Goal: Task Accomplishment & Management: Manage account settings

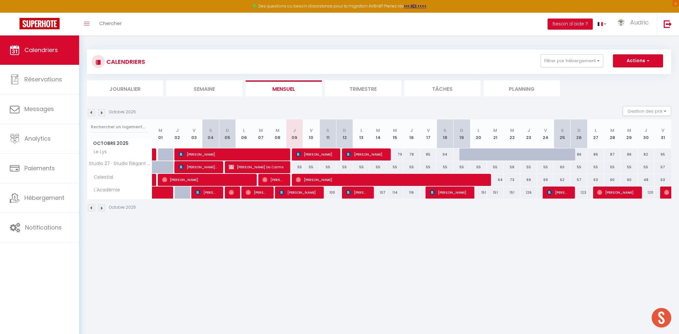
scroll to position [2057, 0]
click at [555, 60] on button "Filtrer par hébergement" at bounding box center [571, 60] width 62 height 13
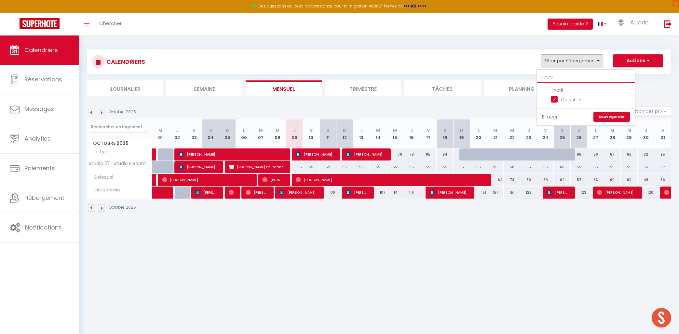
click at [555, 74] on input "celes" at bounding box center [586, 77] width 98 height 12
checkbox input "false"
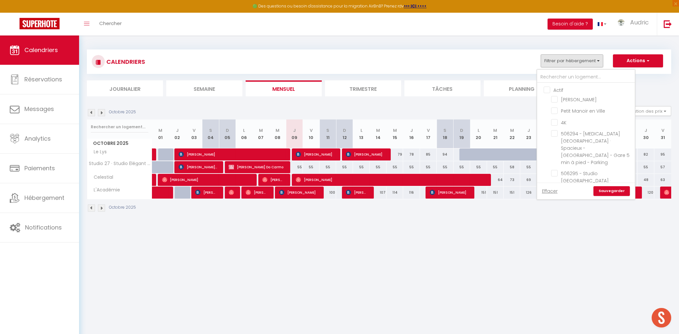
click at [550, 90] on input "Actif" at bounding box center [592, 89] width 98 height 7
checkbox input "true"
checkbox input "false"
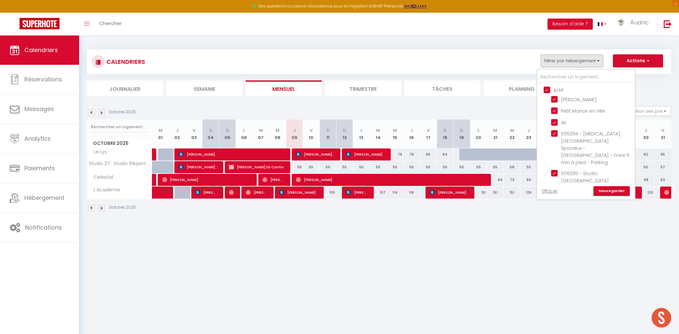
checkbox input "false"
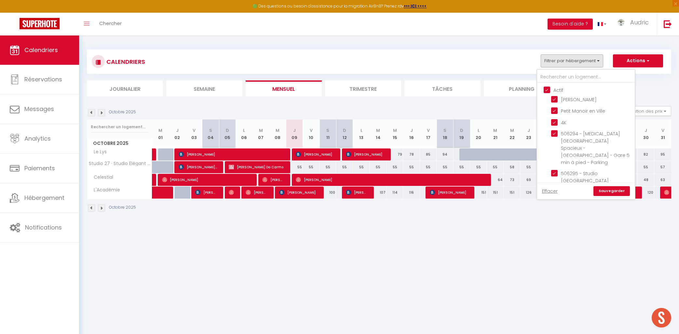
checkbox input "false"
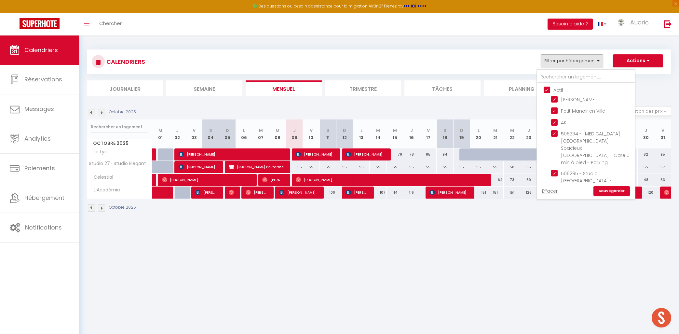
checkbox input "true"
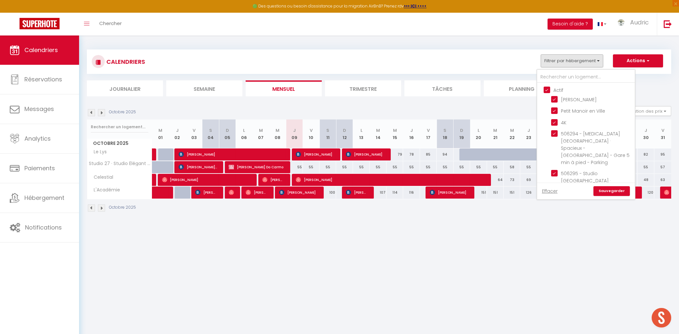
checkbox input "true"
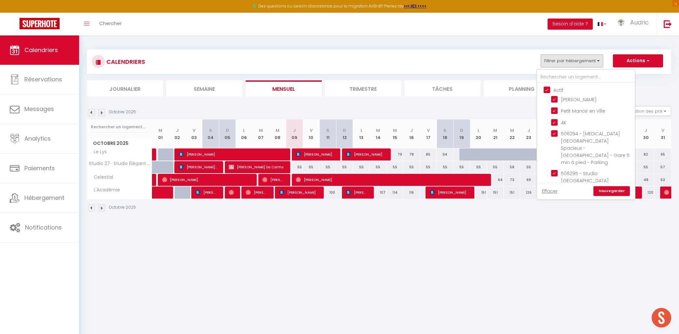
checkbox input "true"
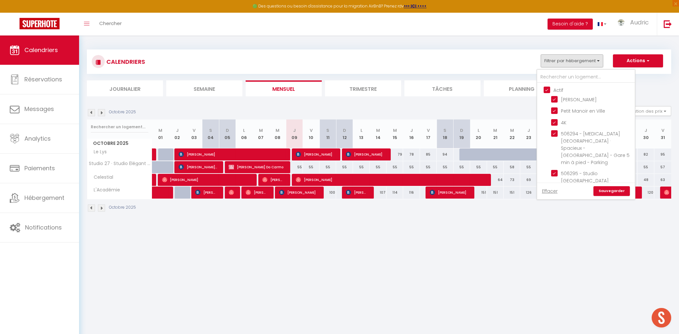
checkbox input "true"
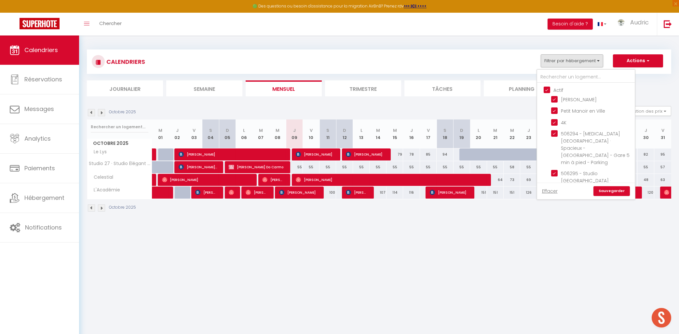
checkbox input "true"
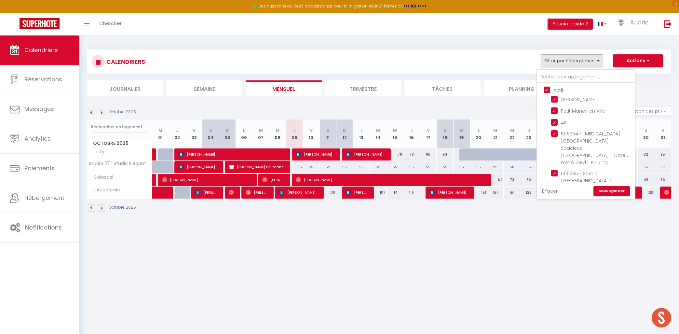
click at [613, 190] on link "Sauvegarder" at bounding box center [611, 191] width 36 height 10
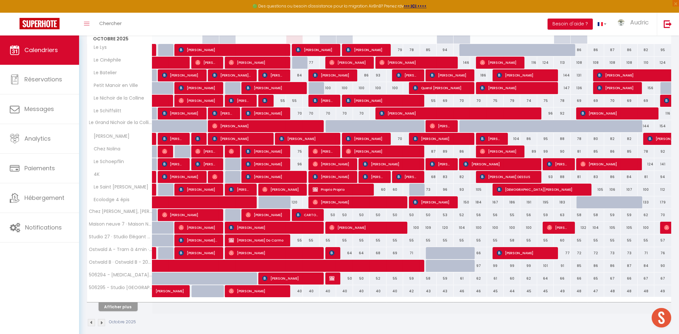
scroll to position [112, 0]
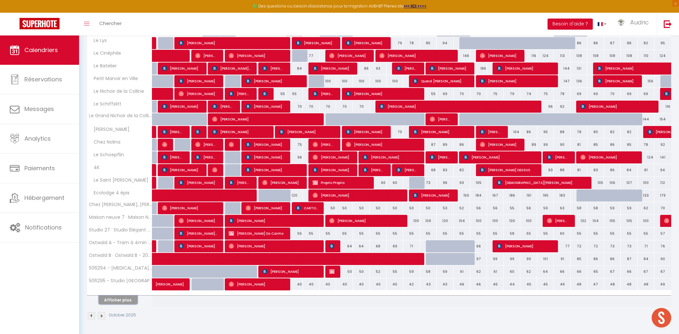
click at [123, 303] on button "Afficher plus" at bounding box center [118, 299] width 39 height 9
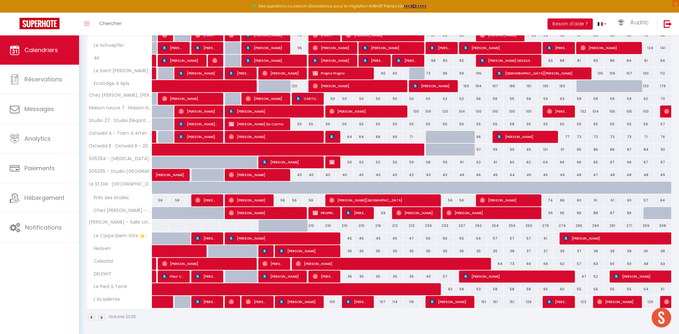
scroll to position [223, 0]
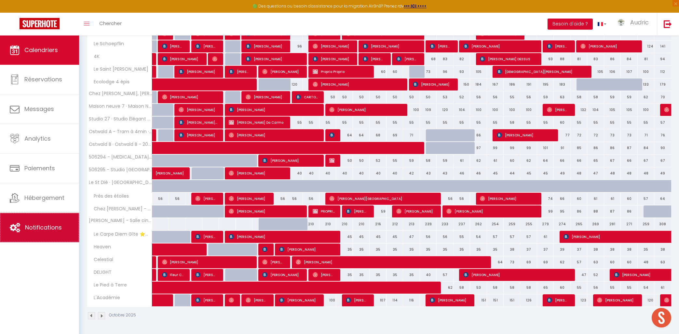
click at [40, 229] on span "Notifications" at bounding box center [43, 227] width 37 height 8
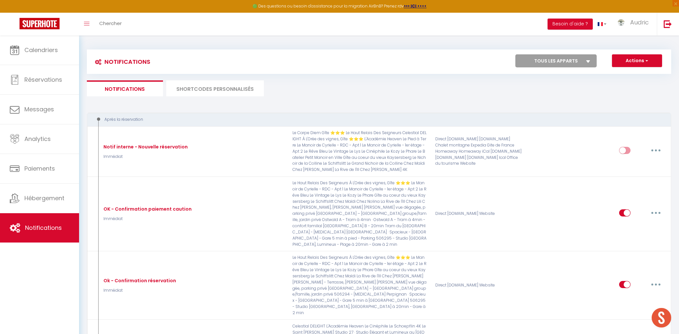
click at [206, 90] on li "SHORTCODES PERSONNALISÉS" at bounding box center [215, 88] width 98 height 16
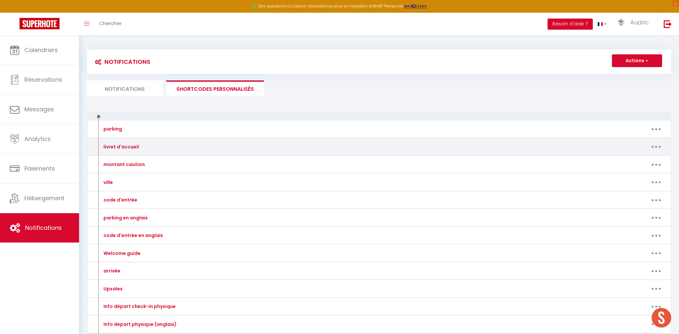
click at [651, 150] on button "button" at bounding box center [656, 146] width 18 height 10
click at [645, 158] on link "Editer" at bounding box center [639, 161] width 48 height 11
type input "livret d'accueil"
type textarea "livret d'accueil"
type textarea "[URL][DOMAIN_NAME]"
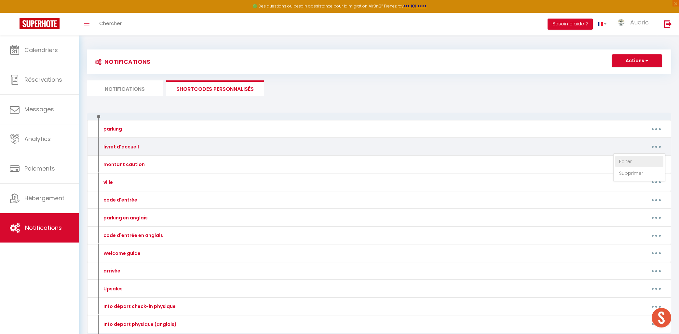
type textarea "[URL][DOMAIN_NAME]"
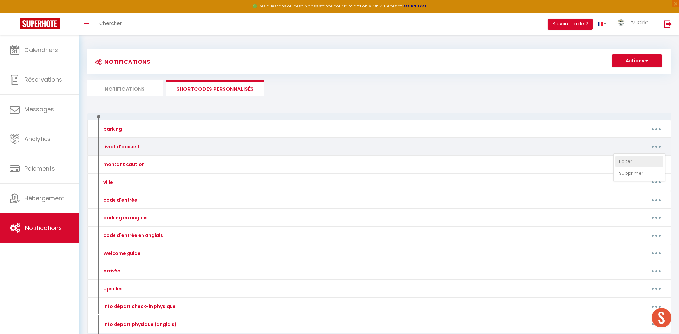
type textarea "[URL][DOMAIN_NAME]"
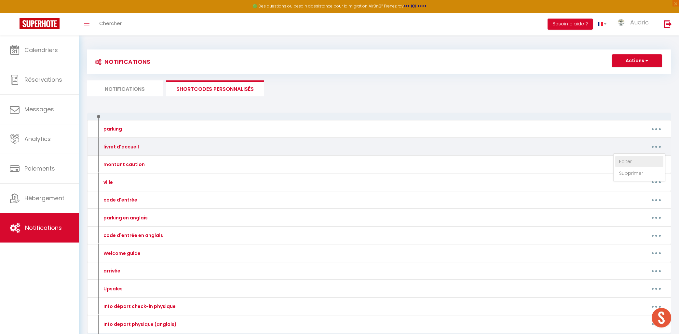
type textarea "[URL][DOMAIN_NAME]"
type textarea "FR : [URL][DOMAIN_NAME] EN : [URL][DOMAIN_NAME]"
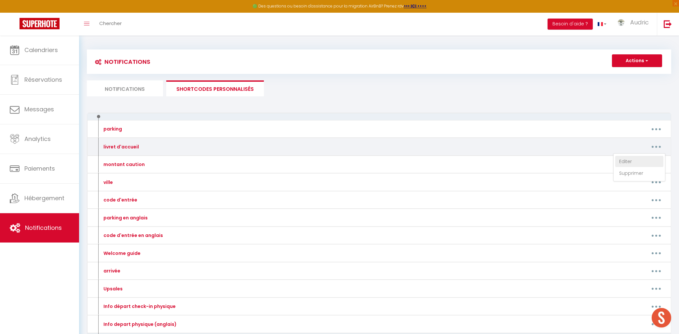
type textarea "[URL][DOMAIN_NAME]"
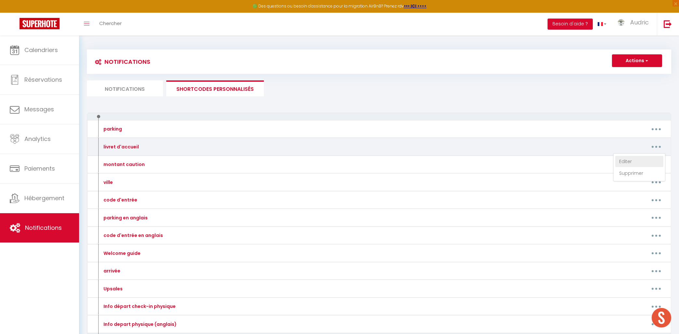
type textarea "[URL][DOMAIN_NAME]"
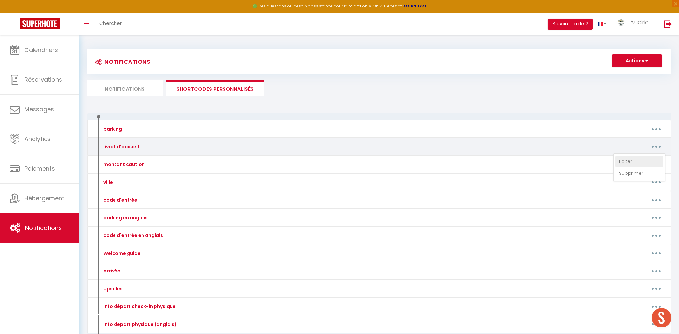
type textarea "[URL][DOMAIN_NAME]"
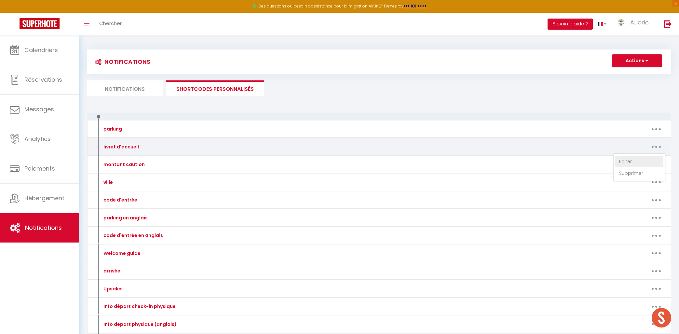
type textarea "[URL][DOMAIN_NAME]"
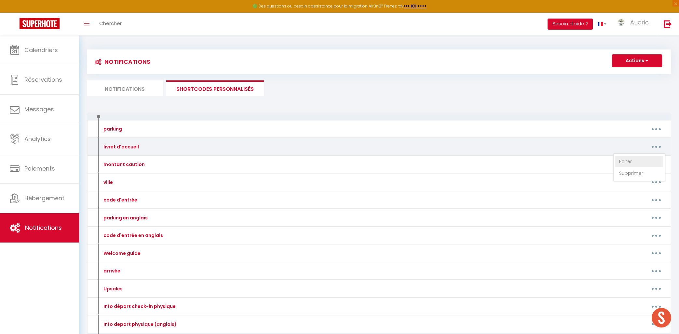
type textarea "[URL][DOMAIN_NAME]"
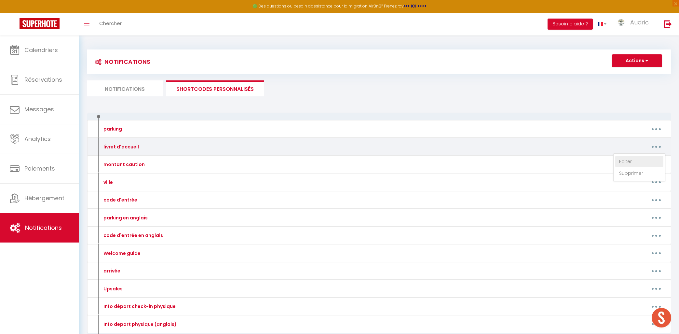
type textarea "[URL][DOMAIN_NAME]"
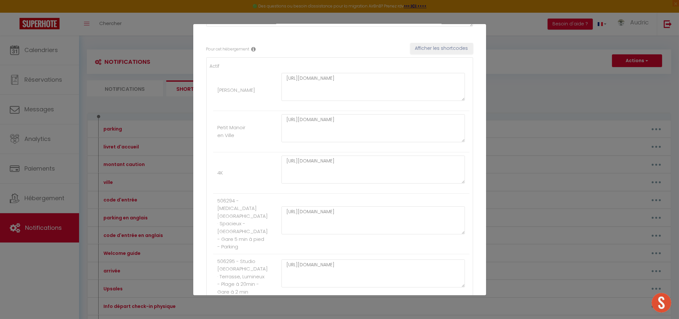
scroll to position [1208, 0]
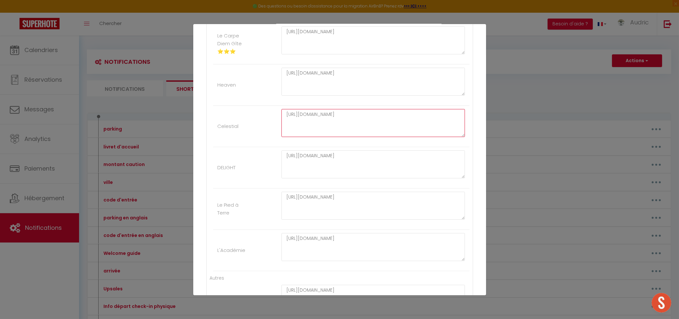
click at [362, 137] on textarea "[URL][DOMAIN_NAME]" at bounding box center [373, 123] width 184 height 28
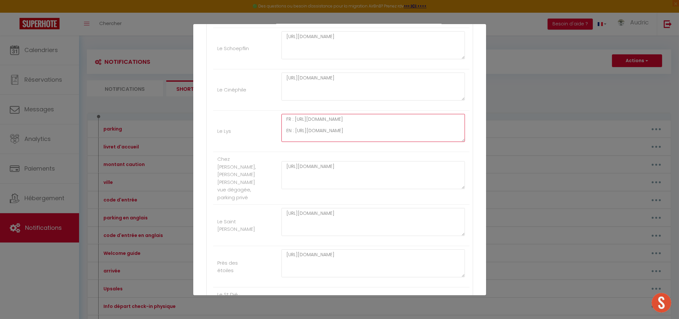
click at [381, 142] on textarea "FR : [URL][DOMAIN_NAME] EN : [URL][DOMAIN_NAME]" at bounding box center [373, 128] width 184 height 28
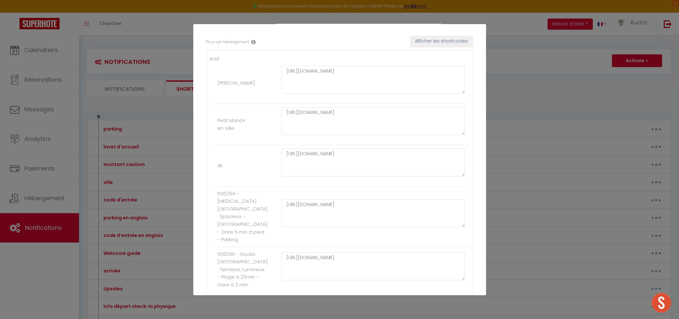
scroll to position [0, 0]
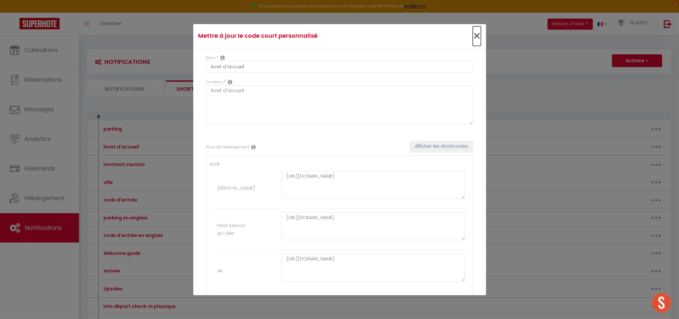
click at [476, 38] on span "×" at bounding box center [476, 36] width 8 height 20
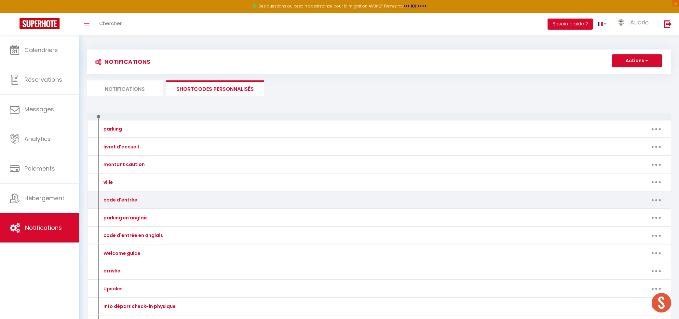
click at [653, 200] on button "button" at bounding box center [656, 199] width 18 height 10
click at [641, 212] on link "Editer" at bounding box center [639, 214] width 48 height 11
type input "code d'entrée"
type textarea "code d'entrée"
type textarea "Le digicode pour passer la porte d'entrée est : 0507 Il permet d'ouvrir les 2 p…"
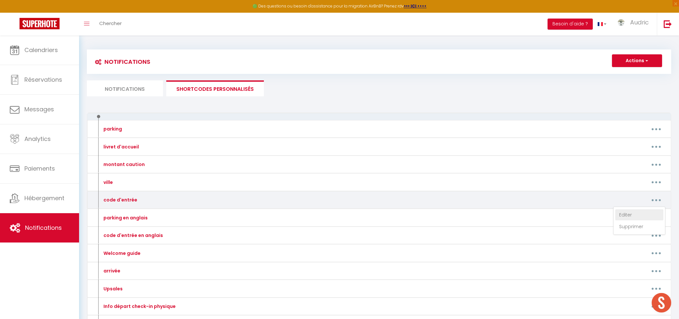
type textarea "2548 Si l'alarme se déclenche, veuillez entrer le code 0911 suivi du symbole du…"
type textarea "Le digicode pour passer la porte d'entrée est : Clé 1976 Clé Le code de la boît…"
type textarea "4321"
type textarea "4451"
type textarea "1602 🚗 Stationnement dans la propriété Il est possible de stationner votre véhi…"
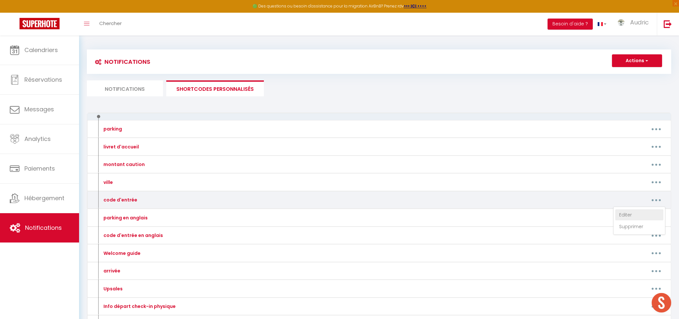
type textarea "6346"
type textarea "Voici le digicode immeuble : C1402 La Boite à clé est à droite de la porte d'en…"
type textarea "6572"
type textarea "2745"
type textarea "Sonnez à la sonnette "Dubecq" la porte de l'immeuble s'ouvrira. Puis montez au …"
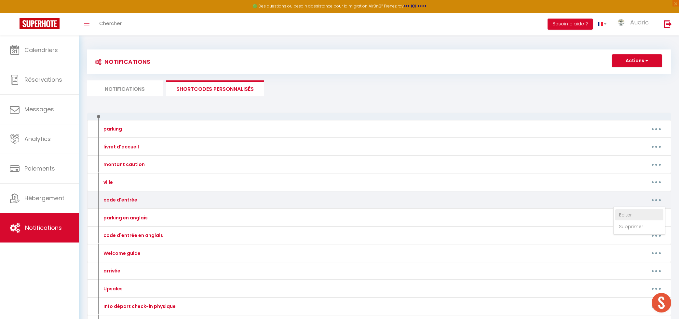
type textarea "Le digicode pour passer la porte d'entrée est : 0507 Il permet d'ouvrir les 2 p…"
type textarea "Le code de la boîte à clés est : 2328"
type textarea "Sonnez à la sonnette "Nardin" la porte de l'immeuble s'ouvrira. Puis montez au …"
type textarea "Le code de la boîte à clés est : 5390"
type textarea "2438"
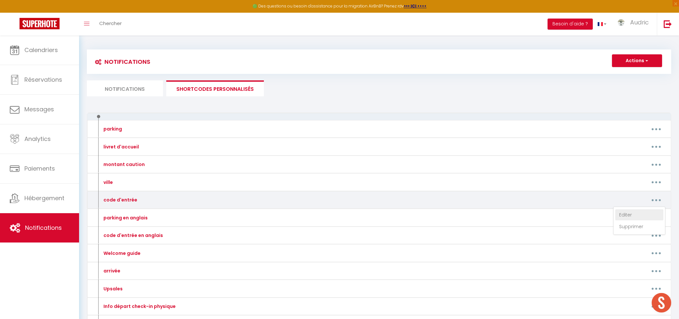
type textarea "Vous pourrez vous garer sur la place portant la plaque "Fritsch", au numéro 57.…"
type textarea "2438 Il faut rester appuyé sur la sonnette "[PERSON_NAME]" 4 secondes puis la p…"
type textarea "Voici le digicode immeuble : C1402 La Boite à clé est à droite de la porte d'en…"
type textarea "Digicode immeuble : 871932 Code boîte à clés : 1343 situé dans la boîte aux let…"
type textarea "Code boite à clé située dans la boite aux lettres : 1971"
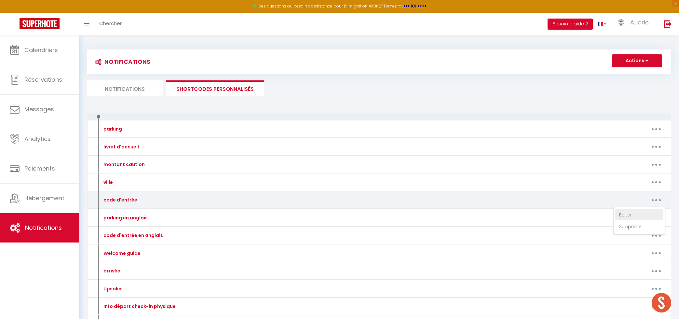
type textarea "Le code de la boîte à clés est : 3553"
type textarea "Le code de la boîte à clés est : 83380"
type textarea "Le digicode de la porte d'entrée de l'immeuble : 135791* (ne pas oublier l'étoi…"
type textarea "Le code de la porte de l'immeuble est : 1416 Le code de la boîte à clés est : 2…"
type textarea "Le code de la porte de l'immeuble est : 1416 Le code de la boîte à clés est : 1…"
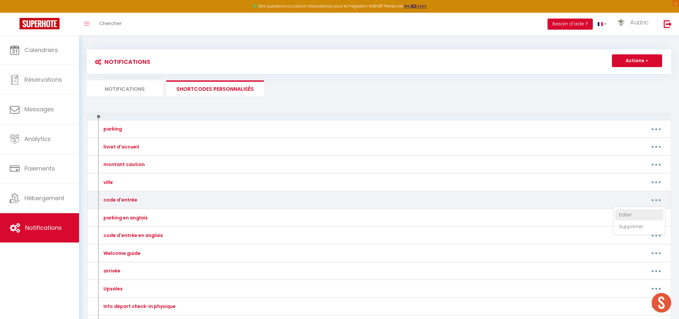
type textarea "Le code de la porte de l'immeuble est : 1416 Le code de la boîte à clés est : 3…"
type textarea "Le digicode de la porte d'entrée de l'immeuble : 135791* (ne pas oublier l'étoi…"
type textarea "Lore i’dolor sitametc ad elitseddo eiu Tempo Incidi : U6114L Etdo magnaaliq e a…"
type textarea "Le code de la boîte à clés est : 1812"
type textarea "Utilisez la boîte à clés numéro 1 Le code de la boîte à clés est : 1988"
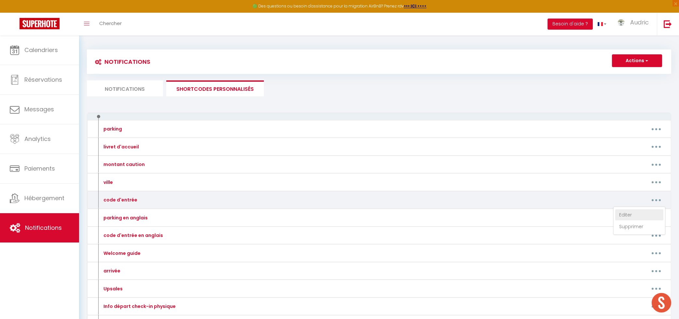
type textarea "Utilisez la boîte à clés numéro 2 Le code de la boîte à clés est : 4452"
type textarea "Le code de la boîte à clés est : 8391"
type textarea "Le code de la boîte à clés est : 3034"
type textarea "Le code de la boîte à clés est : 2112"
type textarea "Le code de la boîte à clés est : 0712"
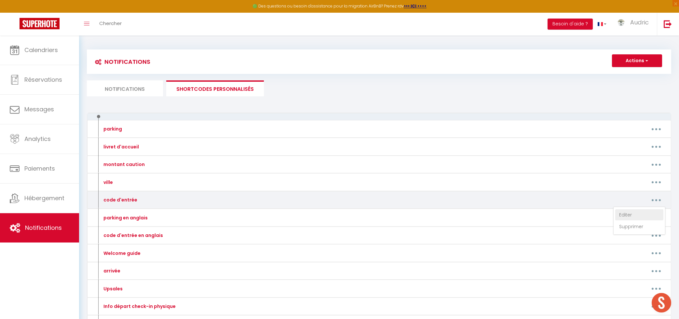
type textarea "Le code de la boîte à clés est : 2744"
type textarea "Le code de la boîte à clés est : 2201"
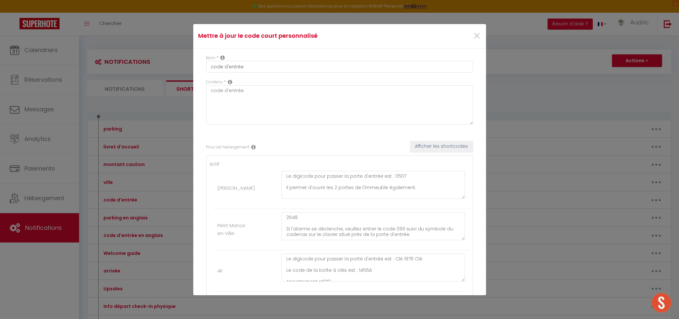
scroll to position [726, 0]
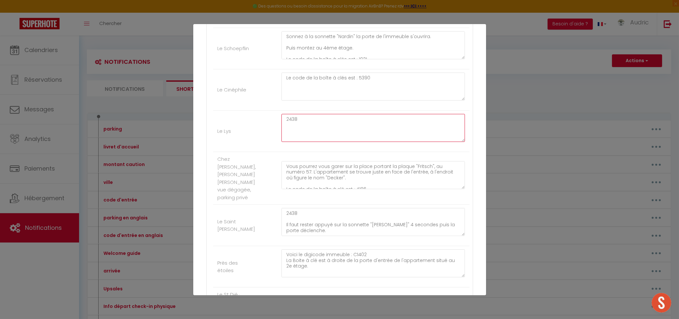
click at [289, 142] on textarea "2438" at bounding box center [373, 128] width 184 height 28
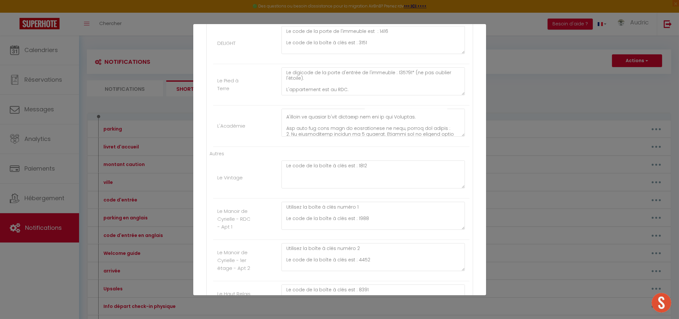
scroll to position [66, 0]
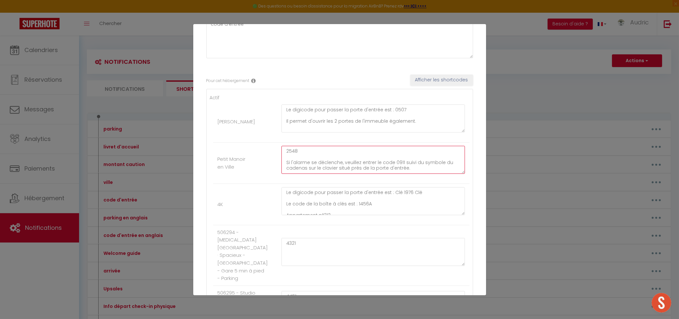
click at [293, 147] on textarea "2548 Si l'alarme se déclenche, veuillez entrer le code 0911 suivi du symbole du…" at bounding box center [373, 160] width 184 height 28
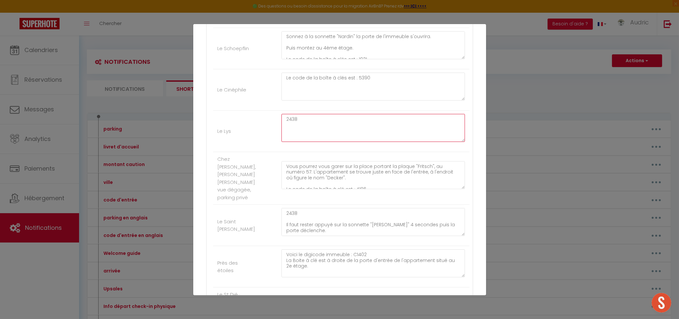
click at [289, 142] on textarea "2438" at bounding box center [373, 128] width 184 height 28
click at [295, 236] on textarea "2438 Il faut rester appuyé sur la sonnette "[PERSON_NAME]" 4 secondes puis la p…" at bounding box center [373, 222] width 184 height 28
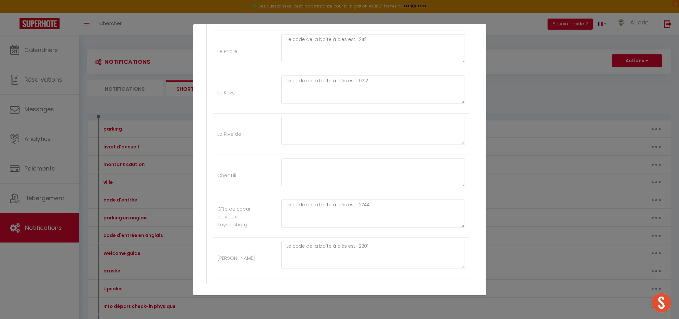
scroll to position [1779, 0]
click at [323, 283] on button "Annuler" at bounding box center [317, 282] width 27 height 11
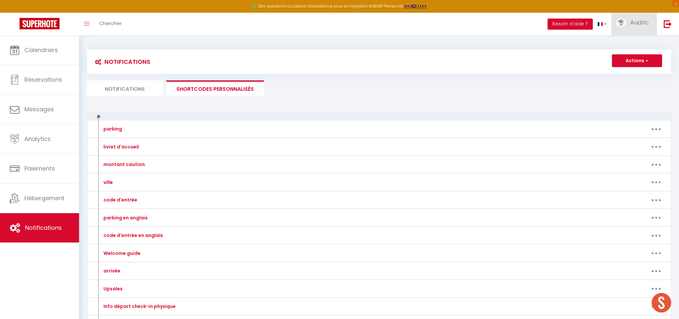
click at [628, 23] on link "Audric" at bounding box center [634, 24] width 46 height 23
click at [628, 56] on link "Équipe" at bounding box center [630, 56] width 48 height 11
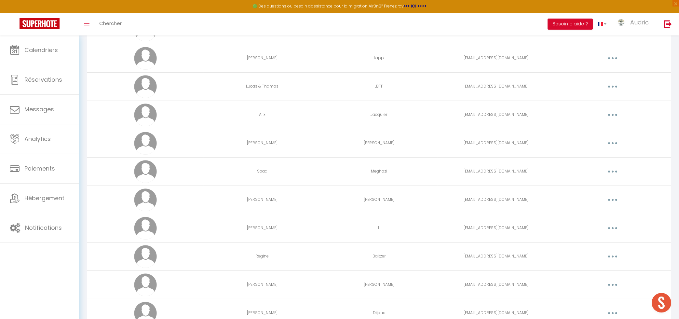
scroll to position [279, 0]
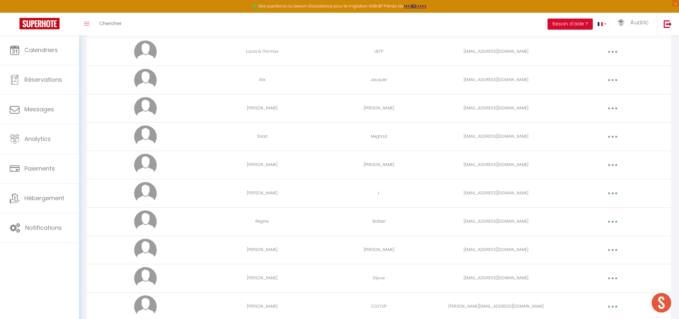
click at [609, 199] on td "Editer Supprimer" at bounding box center [612, 193] width 117 height 28
click at [609, 196] on button "button" at bounding box center [612, 193] width 18 height 10
click at [605, 206] on link "Editer" at bounding box center [595, 208] width 48 height 11
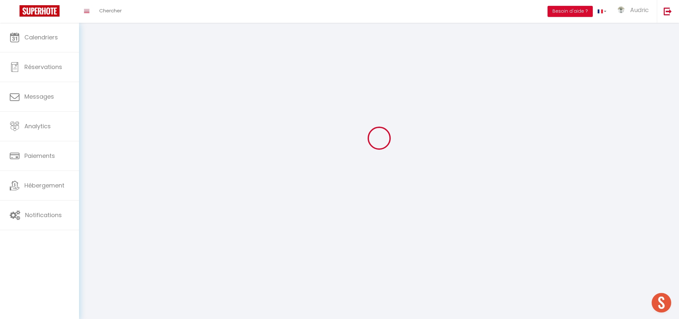
scroll to position [23, 0]
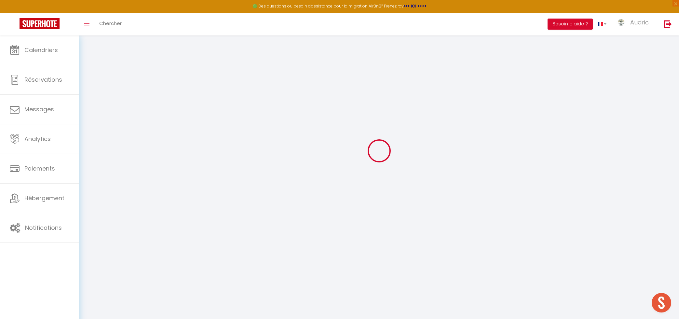
type input "[PERSON_NAME]"
type input "L"
type input "[EMAIL_ADDRESS][DOMAIN_NAME]"
type textarea "[URL][DOMAIN_NAME]"
checkbox input "false"
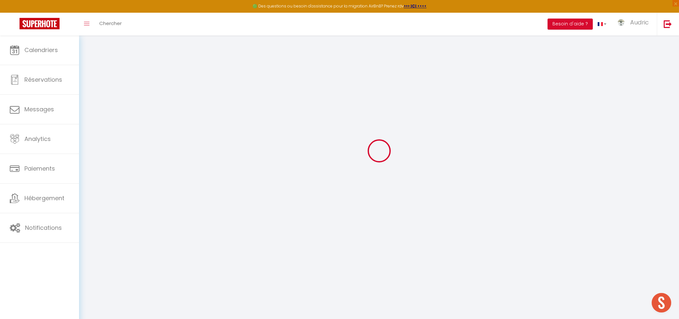
checkbox input "false"
checkbox input "true"
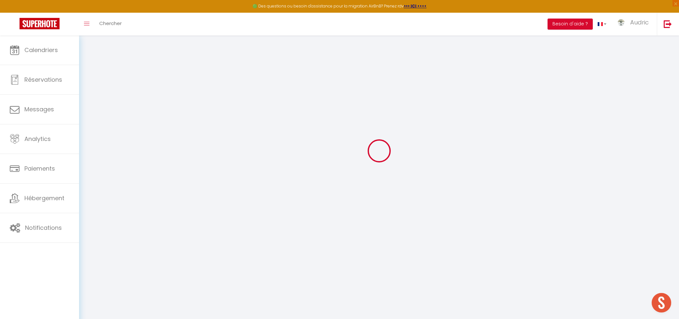
checkbox input "true"
checkbox input "false"
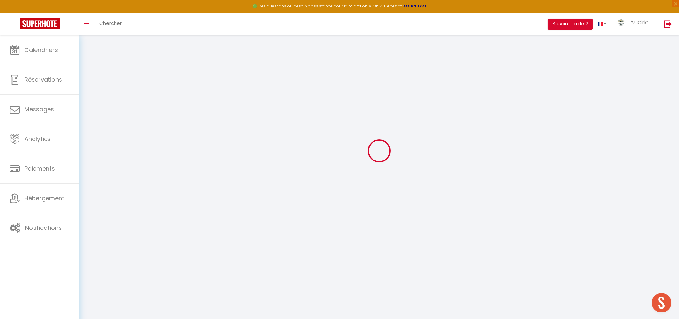
checkbox input "false"
checkbox input "true"
checkbox input "false"
select select
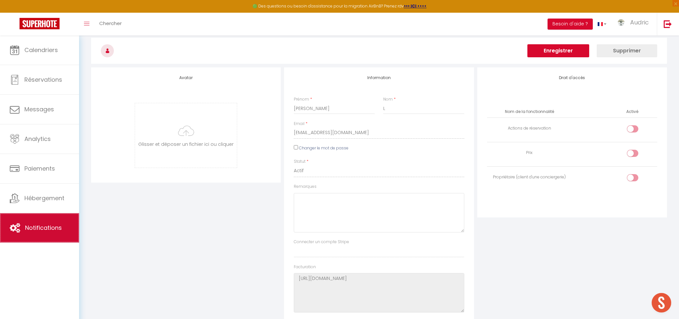
click at [51, 232] on span "Notifications" at bounding box center [43, 227] width 37 height 8
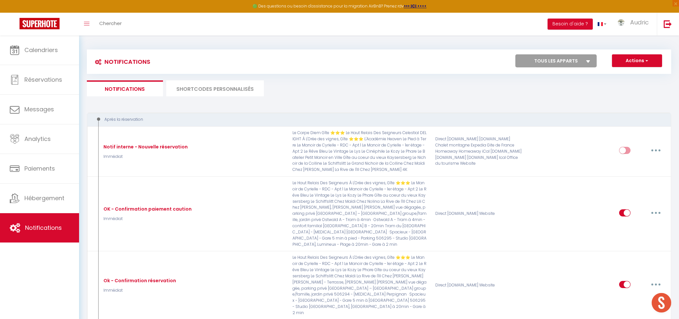
click at [220, 83] on li "SHORTCODES PERSONNALISÉS" at bounding box center [215, 88] width 98 height 16
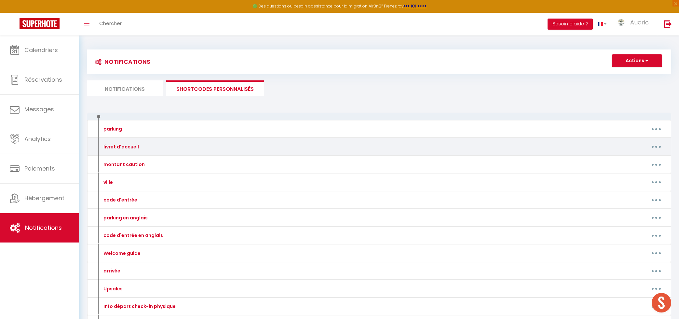
click at [656, 148] on button "button" at bounding box center [656, 146] width 18 height 10
click at [642, 165] on link "Editer" at bounding box center [639, 161] width 48 height 11
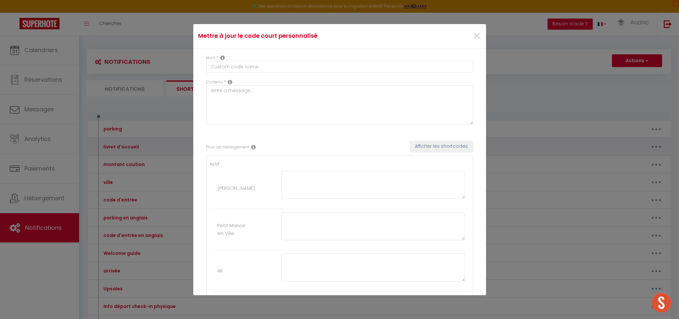
type input "livret d'accueil"
type textarea "livret d'accueil"
type textarea "[URL][DOMAIN_NAME]"
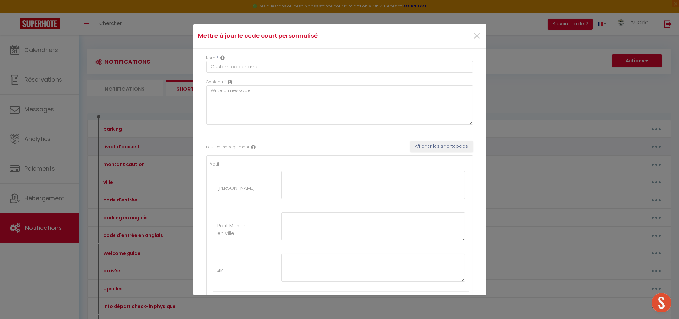
type textarea "[URL][DOMAIN_NAME]"
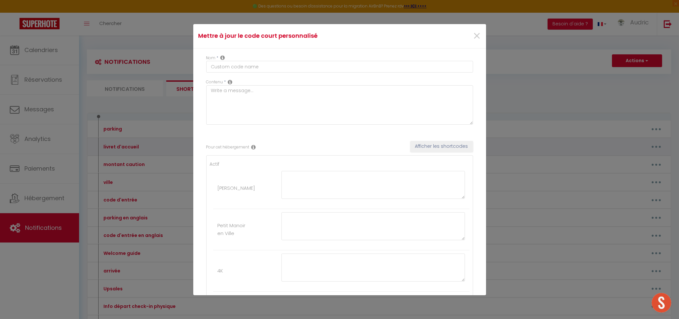
type textarea "[URL][DOMAIN_NAME]"
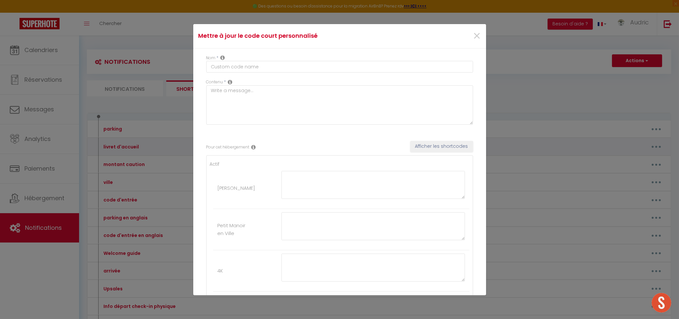
type textarea "[URL][DOMAIN_NAME]"
type textarea "FR : [URL][DOMAIN_NAME] EN : [URL][DOMAIN_NAME]"
type textarea "[URL][DOMAIN_NAME]"
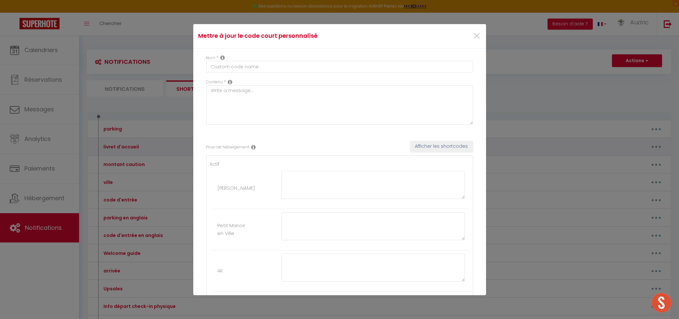
type textarea "[URL][DOMAIN_NAME]"
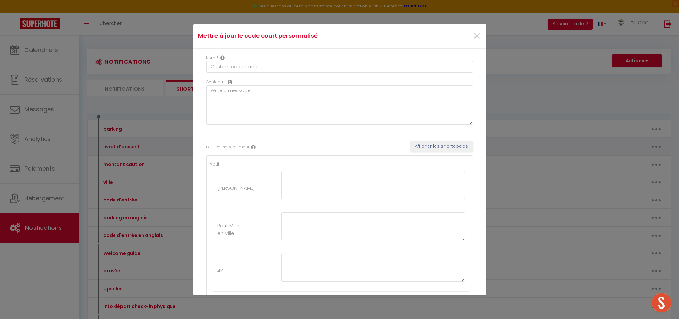
type textarea "[URL][DOMAIN_NAME]"
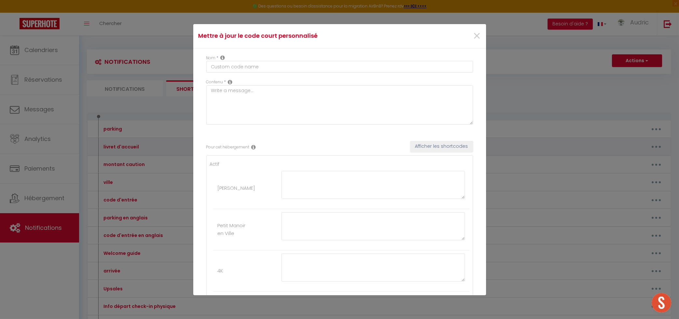
type textarea "[URL][DOMAIN_NAME]"
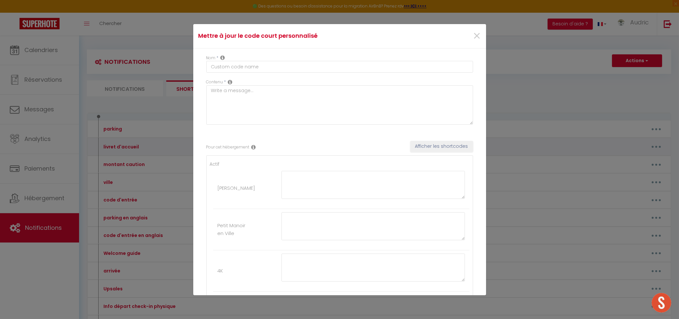
type textarea "[URL][DOMAIN_NAME]"
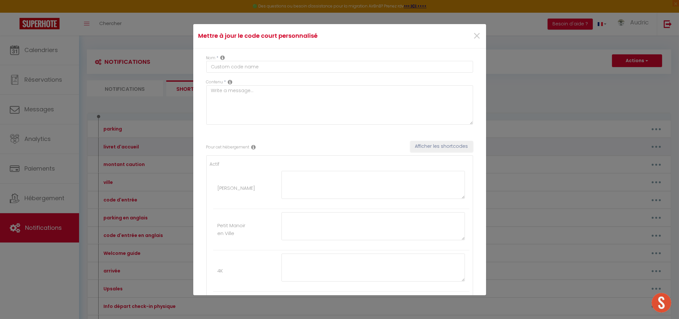
type textarea "[URL][DOMAIN_NAME]"
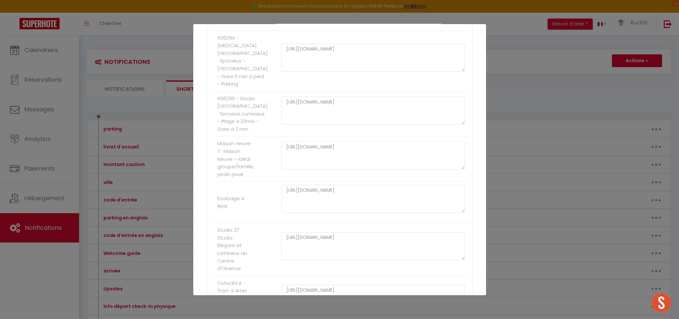
scroll to position [1067, 0]
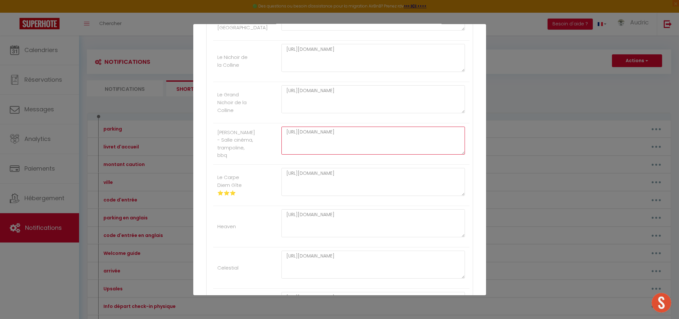
click at [339, 154] on textarea "[URL][DOMAIN_NAME]" at bounding box center [373, 140] width 184 height 28
click at [504, 38] on div "Mettre à jour le code court personnalisé × Nom * livret d'accueil Contenu * liv…" at bounding box center [339, 159] width 679 height 319
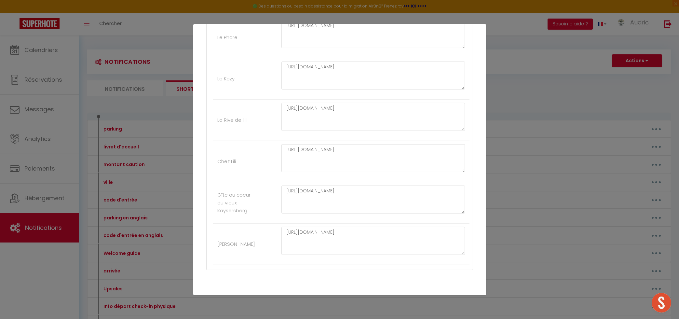
scroll to position [1779, 0]
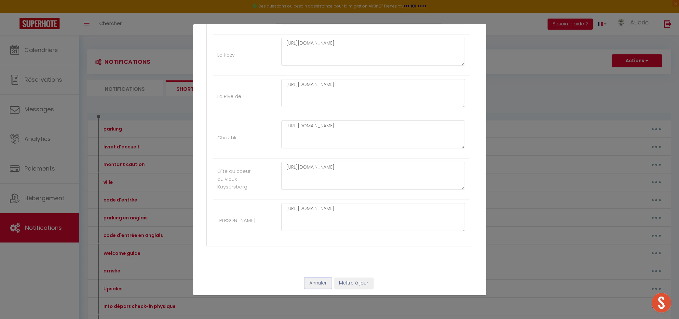
click at [319, 281] on button "Annuler" at bounding box center [317, 282] width 27 height 11
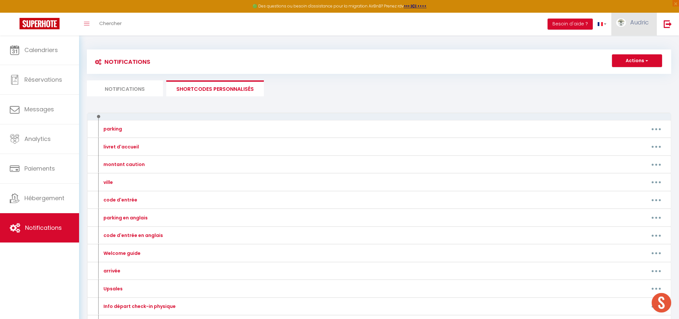
click at [646, 18] on link "Audric" at bounding box center [634, 24] width 46 height 23
click at [639, 58] on link "Équipe" at bounding box center [630, 56] width 48 height 11
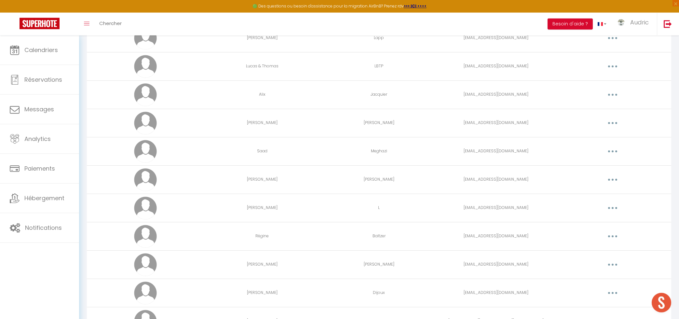
scroll to position [279, 0]
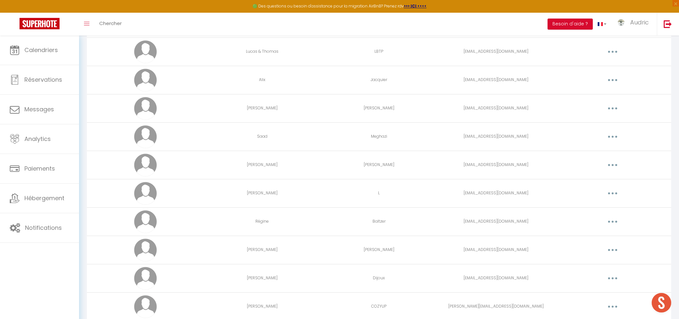
click at [604, 200] on td "Editer Supprimer" at bounding box center [612, 193] width 117 height 28
click at [619, 195] on button "button" at bounding box center [612, 193] width 18 height 10
click at [612, 206] on link "Editer" at bounding box center [595, 208] width 48 height 11
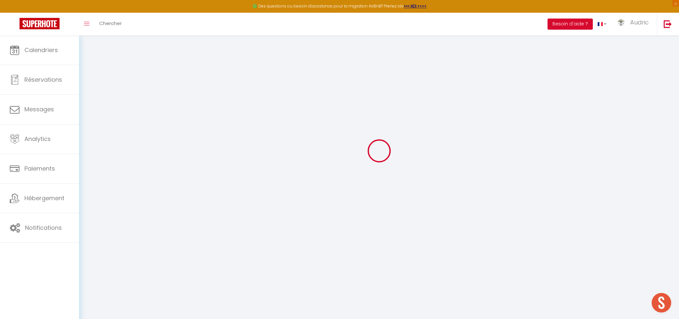
type input "[PERSON_NAME]"
type input "L"
type input "[EMAIL_ADDRESS][DOMAIN_NAME]"
type textarea "[URL][DOMAIN_NAME]"
checkbox input "false"
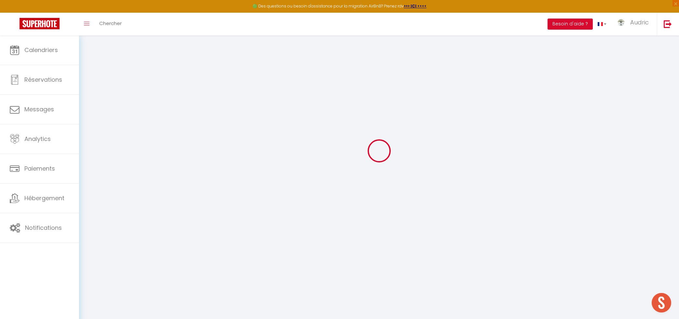
checkbox input "false"
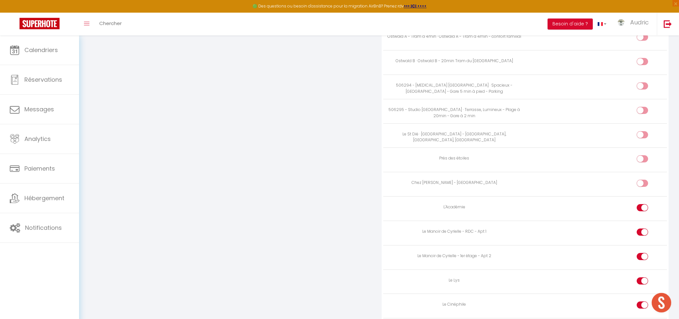
scroll to position [1034, 0]
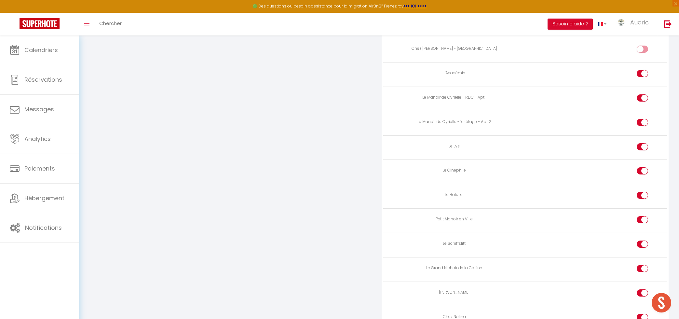
click at [640, 100] on div at bounding box center [641, 97] width 11 height 7
click at [642, 100] on input "checkbox" at bounding box center [647, 99] width 11 height 10
click at [638, 123] on div at bounding box center [641, 122] width 11 height 7
click at [642, 123] on input "checkbox" at bounding box center [647, 124] width 11 height 10
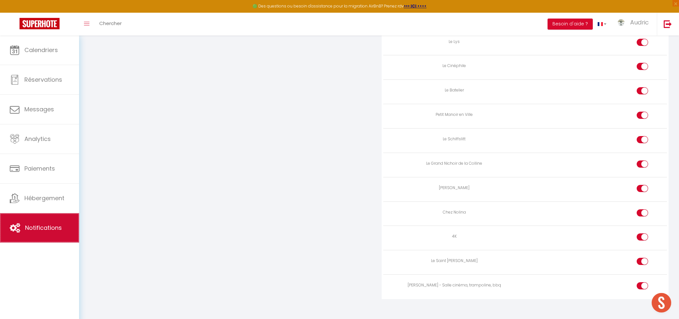
click at [38, 232] on span "Notifications" at bounding box center [43, 227] width 37 height 8
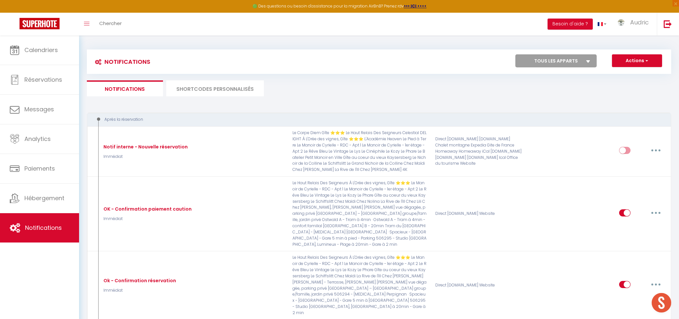
click at [248, 88] on li "SHORTCODES PERSONNALISÉS" at bounding box center [215, 88] width 98 height 16
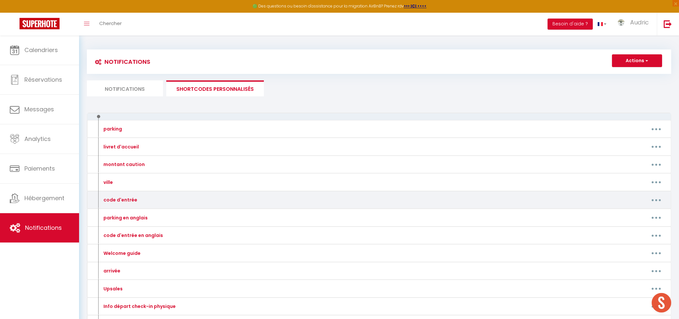
click at [664, 200] on button "button" at bounding box center [656, 199] width 18 height 10
click at [642, 214] on link "Editer" at bounding box center [639, 214] width 48 height 11
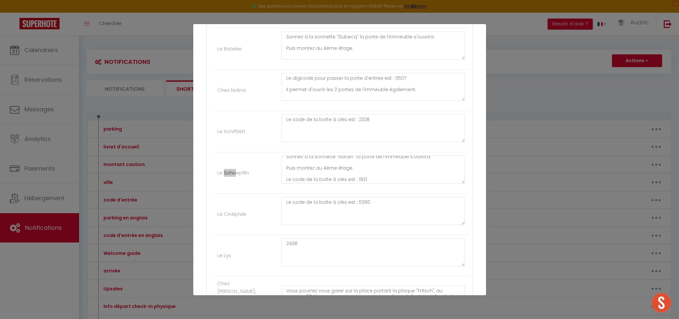
scroll to position [5, 0]
click at [355, 183] on textarea "Sonnez à la sonnette "Nardin" la porte de l'immeuble s'ouvrira. Puis montez au …" at bounding box center [373, 169] width 184 height 28
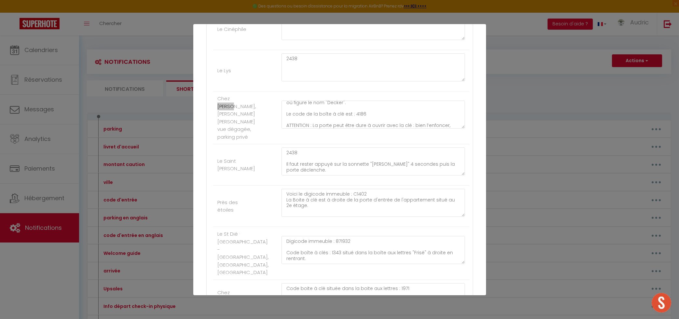
scroll to position [23, 0]
click at [358, 128] on textarea "Vous pourrez vous garer sur la place portant la plaque "Fritsch", au numéro 57.…" at bounding box center [373, 114] width 184 height 28
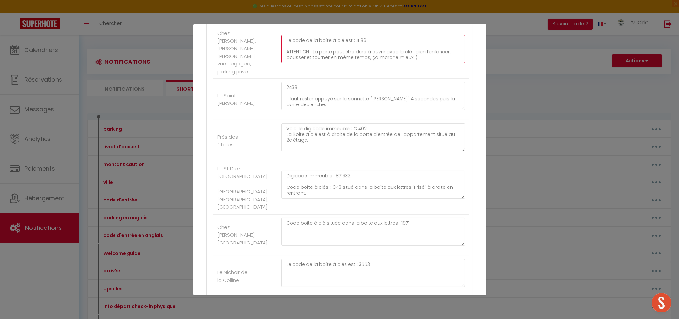
click at [398, 63] on textarea "Vous pourrez vous garer sur la place portant la plaque "Fritsch", au numéro 57.…" at bounding box center [373, 49] width 184 height 28
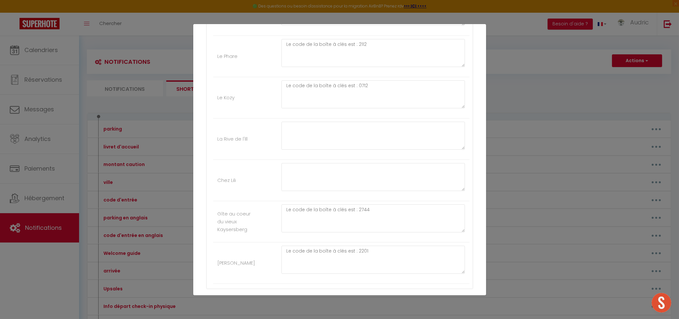
scroll to position [1779, 0]
click at [326, 285] on button "Annuler" at bounding box center [317, 282] width 27 height 11
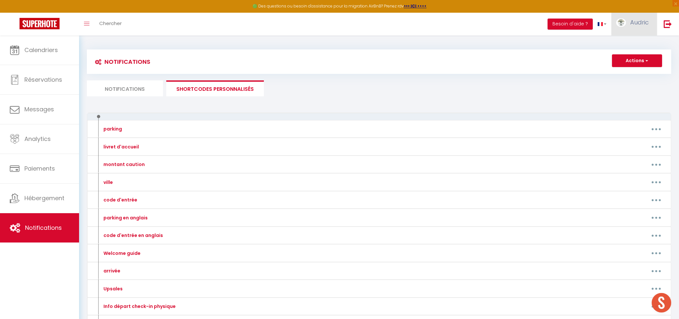
click at [644, 20] on span "Audric" at bounding box center [639, 22] width 19 height 8
click at [631, 56] on link "Équipe" at bounding box center [630, 56] width 48 height 11
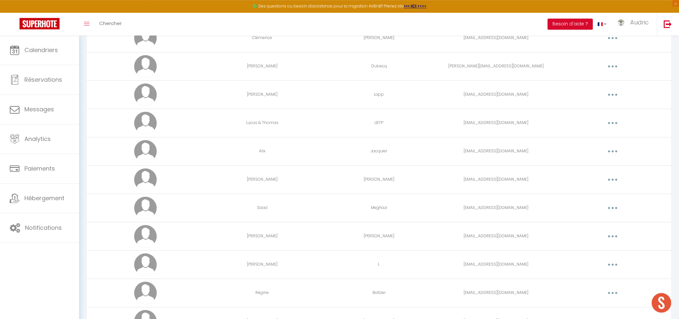
scroll to position [209, 0]
click at [614, 178] on button "button" at bounding box center [612, 178] width 18 height 10
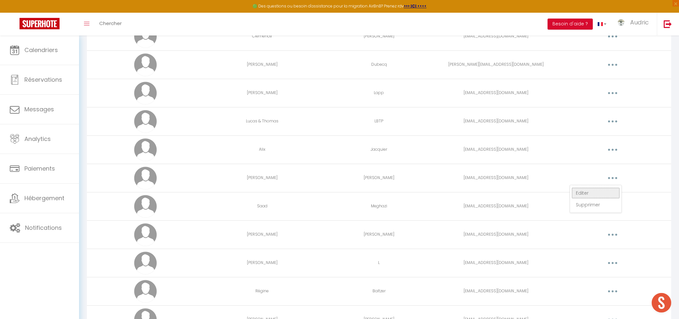
click at [605, 193] on link "Editer" at bounding box center [595, 192] width 48 height 11
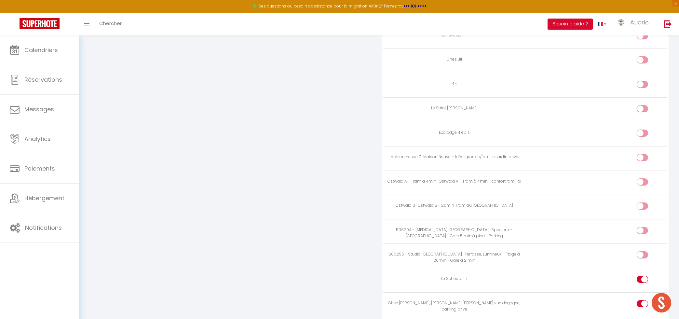
scroll to position [1141, 0]
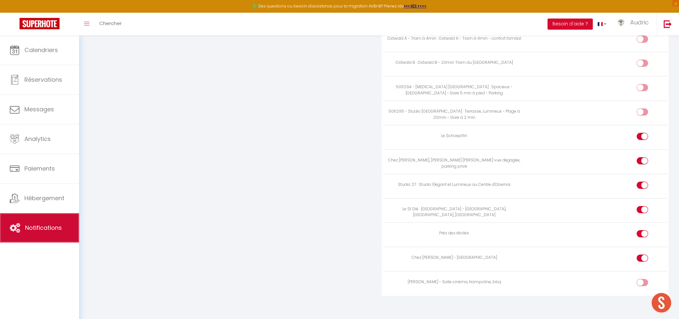
click at [30, 232] on span "Notifications" at bounding box center [43, 227] width 37 height 8
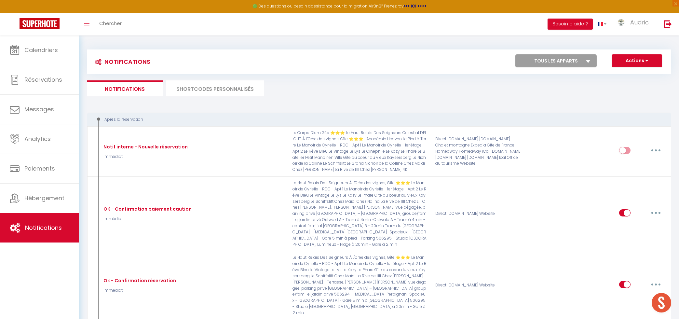
click at [181, 91] on li "SHORTCODES PERSONNALISÉS" at bounding box center [215, 88] width 98 height 16
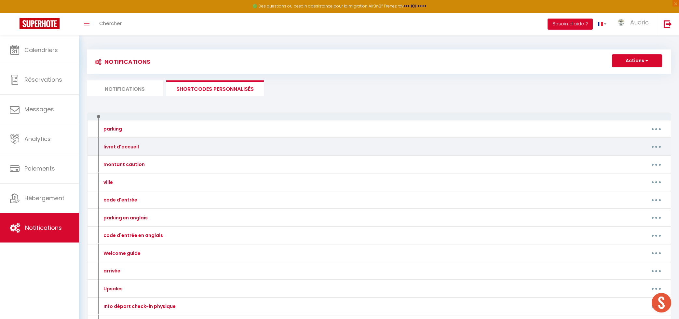
click at [654, 147] on button "button" at bounding box center [656, 146] width 18 height 10
click at [646, 159] on link "Editer" at bounding box center [639, 161] width 48 height 11
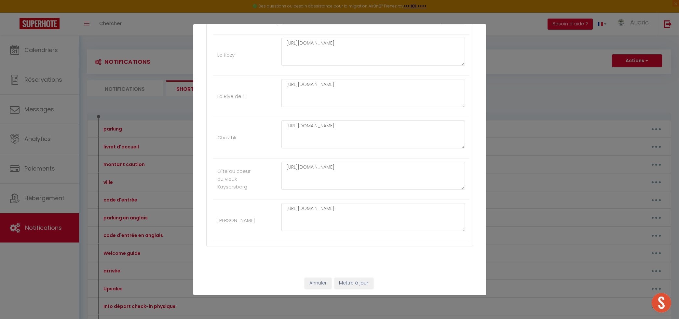
scroll to position [777, 0]
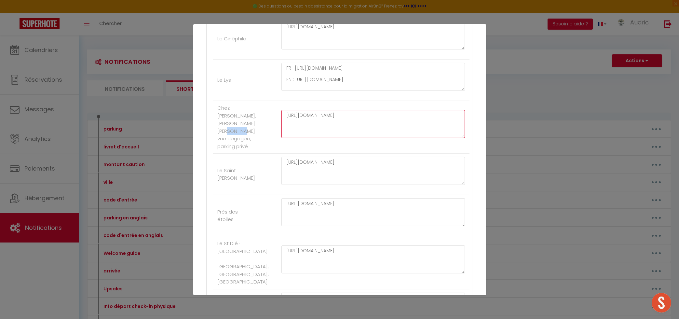
click at [312, 138] on textarea "[URL][DOMAIN_NAME]" at bounding box center [373, 124] width 184 height 28
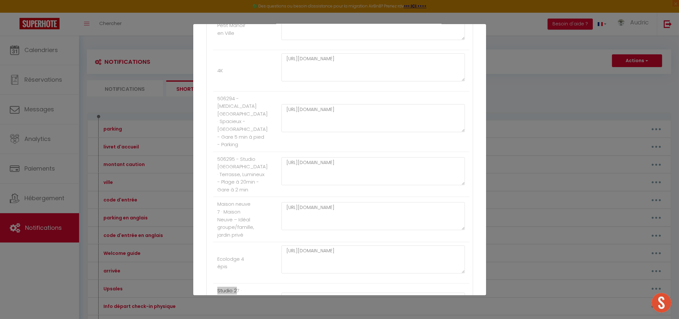
scroll to position [354, 0]
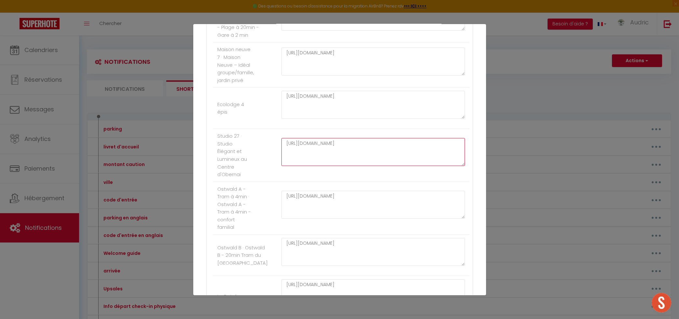
click at [340, 166] on textarea "[URL][DOMAIN_NAME]" at bounding box center [373, 152] width 184 height 28
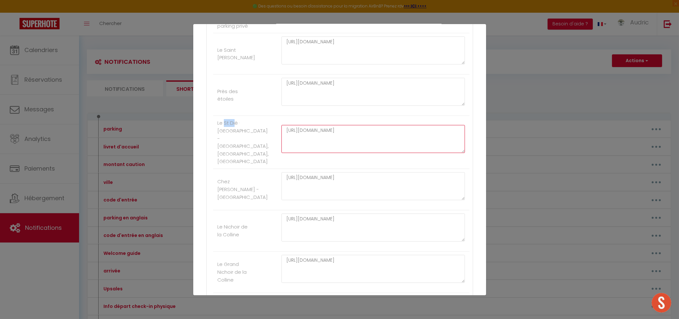
click at [385, 153] on textarea "[URL][DOMAIN_NAME]" at bounding box center [373, 139] width 184 height 28
click at [390, 106] on textarea "[URL][DOMAIN_NAME]" at bounding box center [373, 92] width 184 height 28
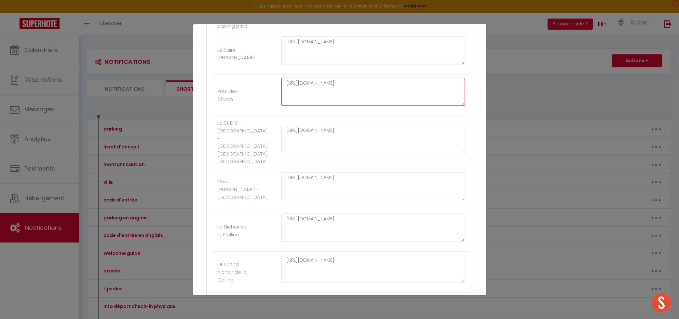
click at [390, 106] on textarea "[URL][DOMAIN_NAME]" at bounding box center [373, 92] width 184 height 28
click at [350, 200] on textarea "[URL][DOMAIN_NAME]" at bounding box center [373, 186] width 184 height 28
click at [126, 41] on div "Mettre à jour le code court personnalisé × Nom * livret d'accueil Contenu * liv…" at bounding box center [339, 159] width 679 height 319
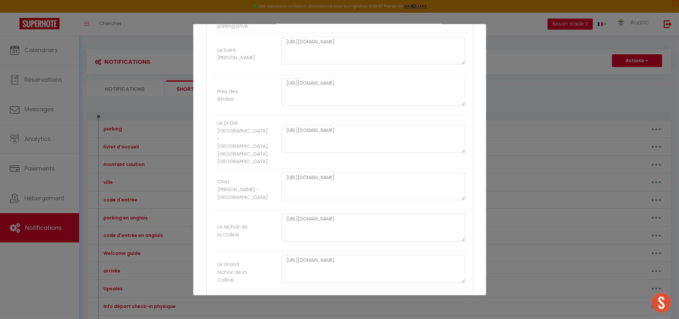
click at [127, 41] on div "Mettre à jour le code court personnalisé × Nom * livret d'accueil Contenu * liv…" at bounding box center [339, 159] width 679 height 319
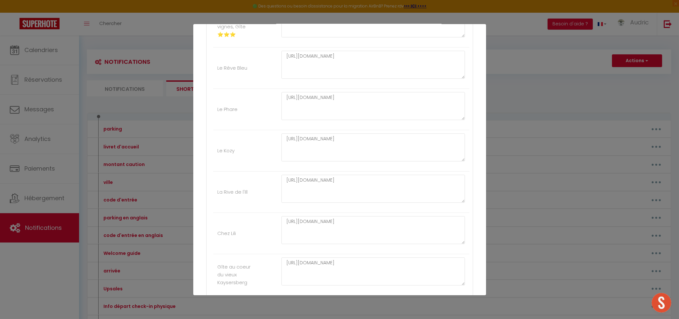
scroll to position [1779, 0]
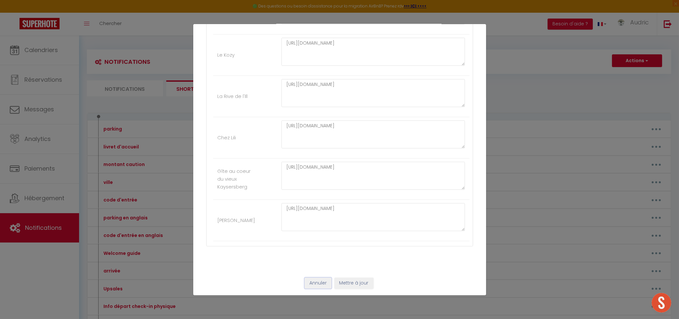
click at [324, 278] on button "Annuler" at bounding box center [317, 282] width 27 height 11
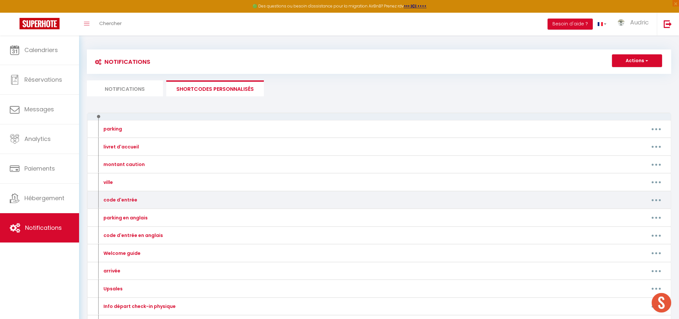
click at [652, 197] on button "button" at bounding box center [656, 199] width 18 height 10
click at [644, 212] on link "Editer" at bounding box center [639, 214] width 48 height 11
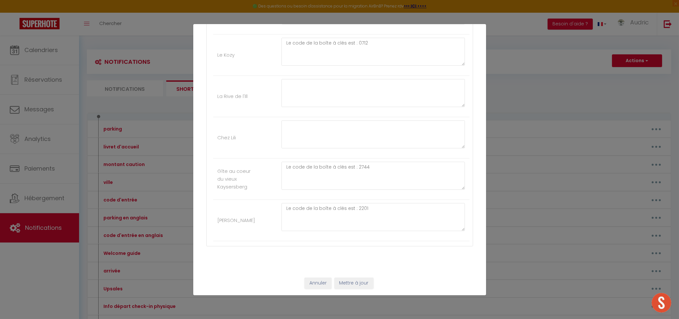
scroll to position [952, 0]
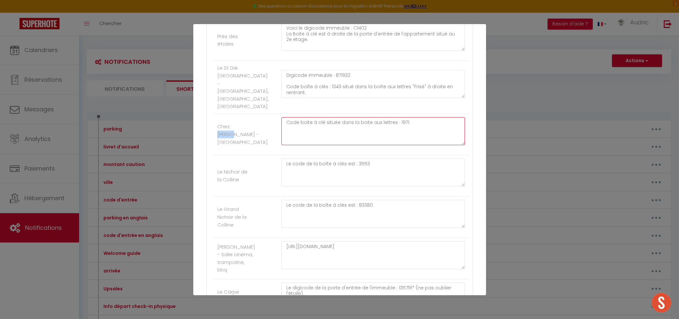
click at [404, 145] on textarea "Code boite à clé située dans la boite aux lettres : 1971" at bounding box center [373, 131] width 184 height 28
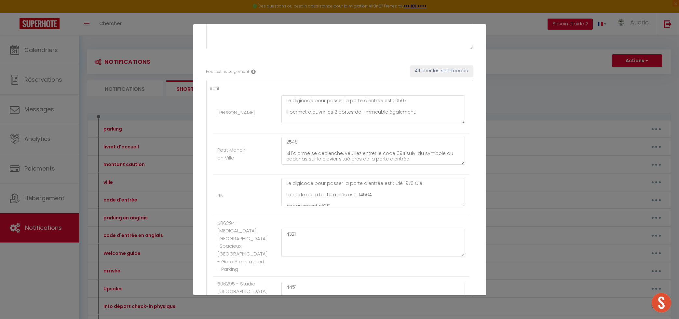
scroll to position [866, 0]
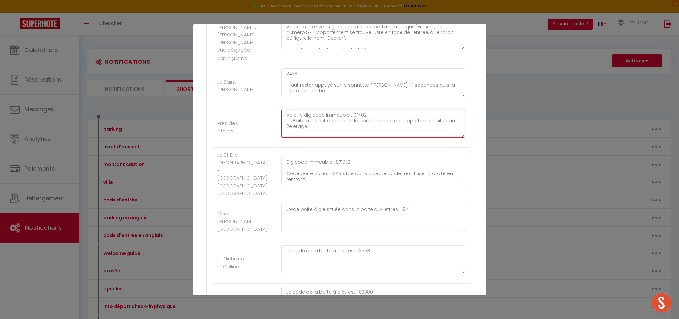
click at [357, 138] on textarea "Voici le digicode immeuble : C1402 La Boite à clé est à droite de la porte d'en…" at bounding box center [373, 124] width 184 height 28
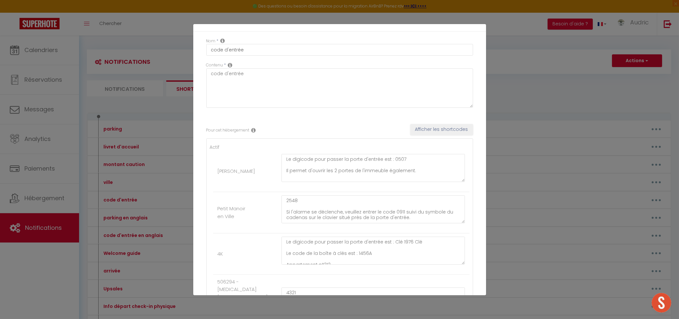
scroll to position [897, 0]
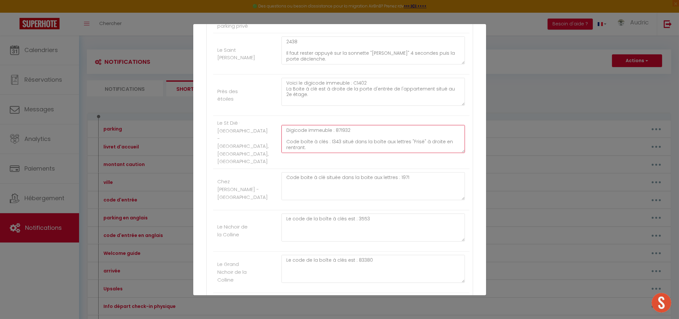
click at [340, 153] on textarea "Digicode immeuble : 871932 Code boîte à clés : 1343 situé dans la boîte aux let…" at bounding box center [373, 139] width 184 height 28
click at [335, 153] on textarea "Digicode immeuble : 871932 Code boîte à clés : 1343 situé dans la boîte aux let…" at bounding box center [373, 139] width 184 height 28
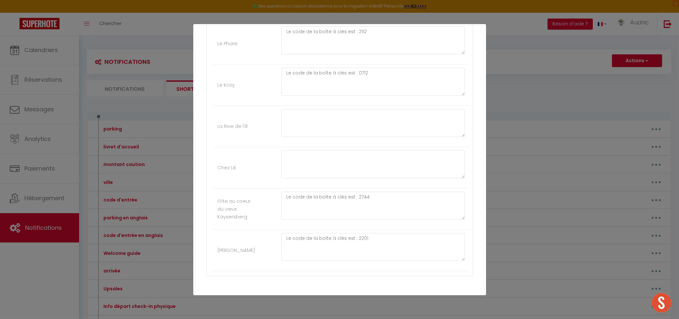
scroll to position [1779, 0]
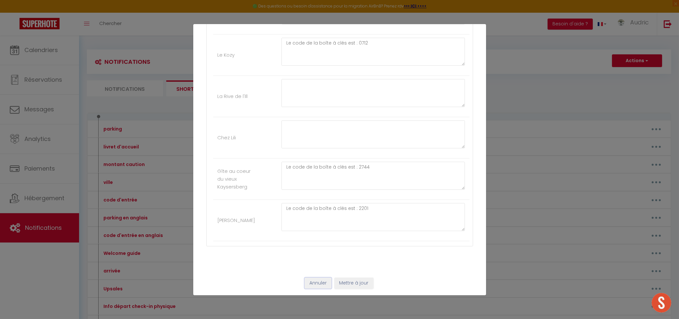
click at [321, 282] on button "Annuler" at bounding box center [317, 282] width 27 height 11
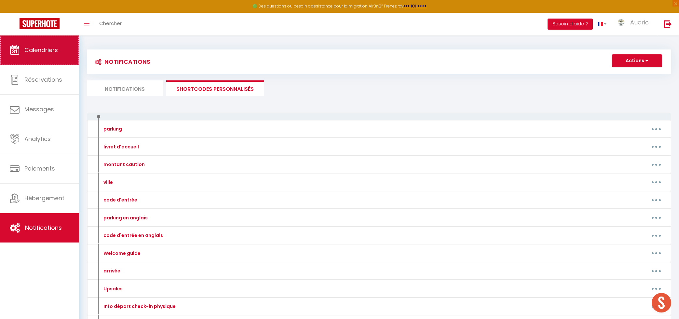
click at [46, 46] on link "Calendriers" at bounding box center [39, 49] width 79 height 29
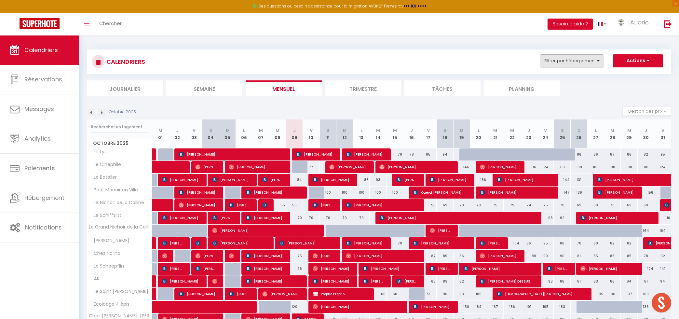
click at [569, 62] on button "Filtrer par hébergement" at bounding box center [571, 60] width 62 height 13
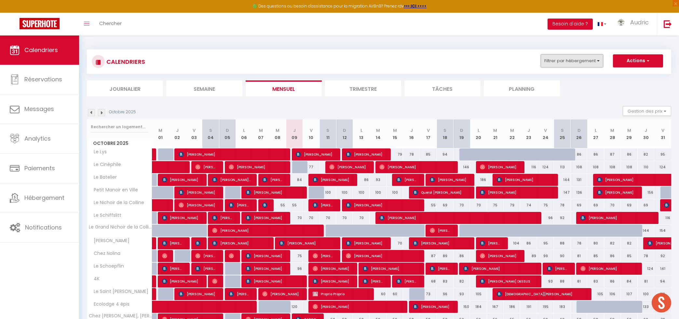
click at [559, 59] on button "Filtrer par hébergement" at bounding box center [571, 60] width 62 height 13
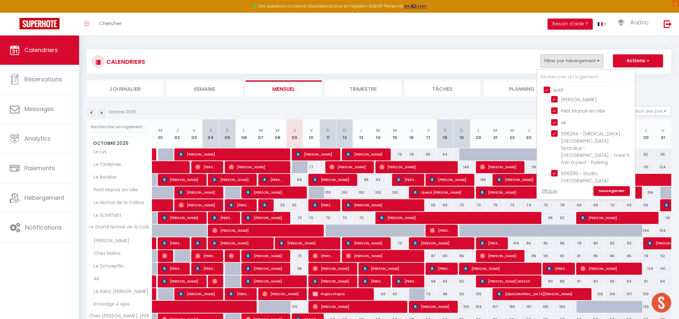
click at [545, 91] on input "Actif" at bounding box center [592, 89] width 98 height 7
click at [553, 74] on input "text" at bounding box center [586, 77] width 98 height 12
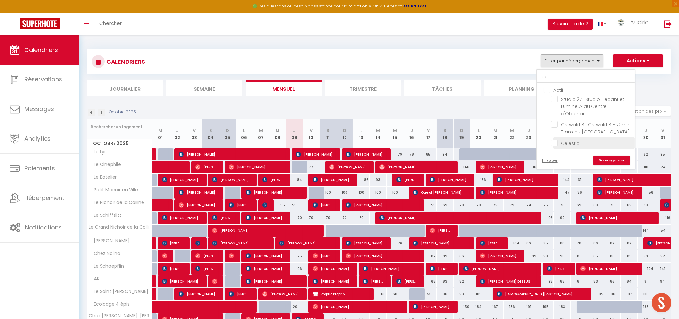
click at [555, 139] on input "Celestial" at bounding box center [591, 142] width 81 height 7
click at [611, 155] on link "Sauvegarder" at bounding box center [611, 160] width 36 height 10
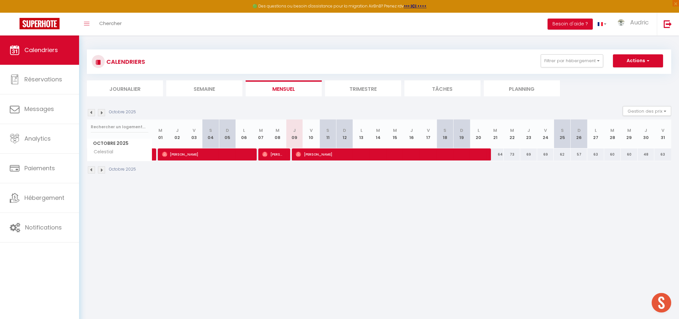
click at [93, 169] on img at bounding box center [91, 169] width 7 height 7
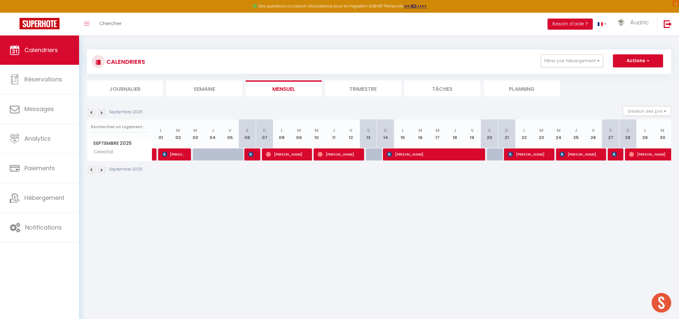
click at [614, 152] on img at bounding box center [613, 154] width 5 height 5
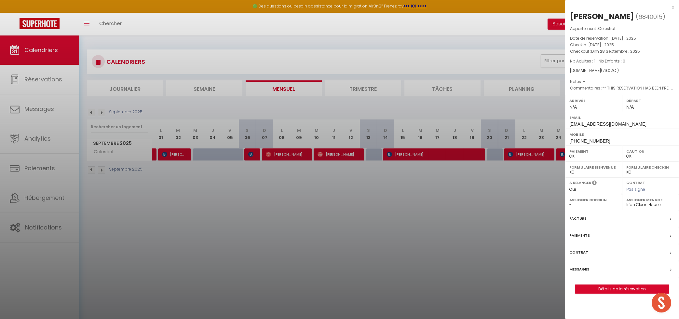
click at [673, 10] on div "x" at bounding box center [619, 7] width 109 height 8
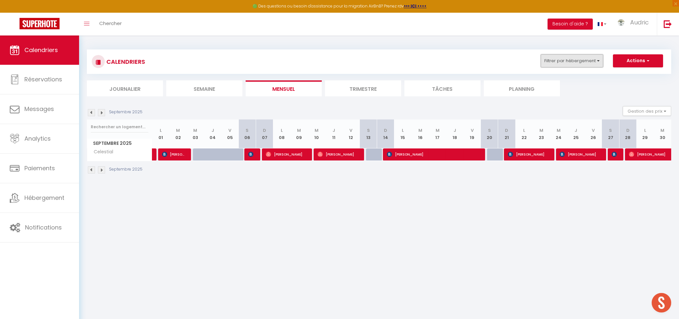
click at [578, 63] on button "Filtrer par hébergement" at bounding box center [571, 60] width 62 height 13
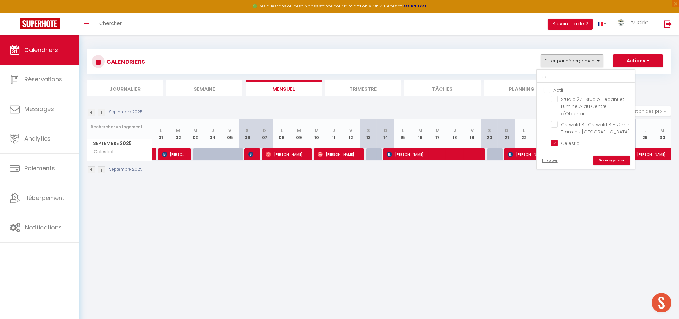
click at [566, 71] on div "ce" at bounding box center [586, 76] width 98 height 13
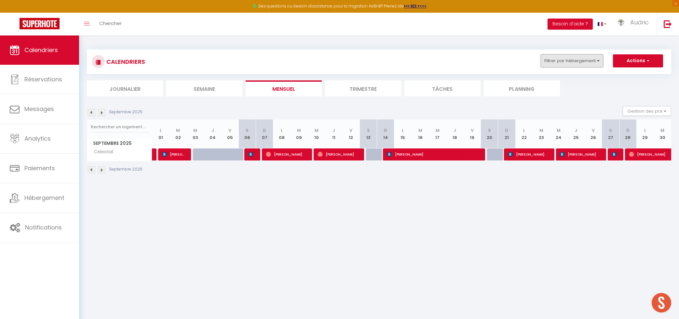
click at [561, 62] on button "Filtrer par hébergement" at bounding box center [571, 60] width 62 height 13
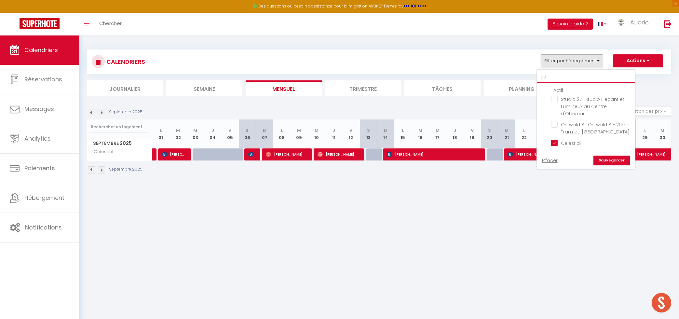
click at [558, 77] on input "ce" at bounding box center [586, 77] width 98 height 12
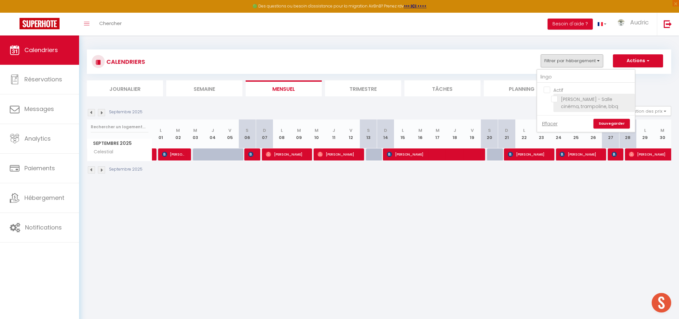
click at [554, 99] on input "[PERSON_NAME] - Salle cinéma, trampoline, bbq" at bounding box center [591, 99] width 81 height 7
click at [611, 121] on link "Sauvegarder" at bounding box center [611, 124] width 36 height 10
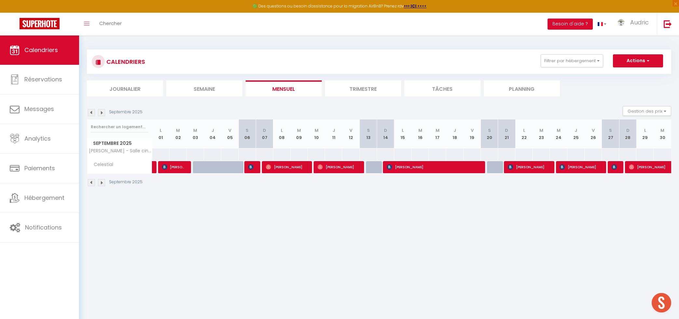
click at [100, 111] on img at bounding box center [101, 112] width 7 height 7
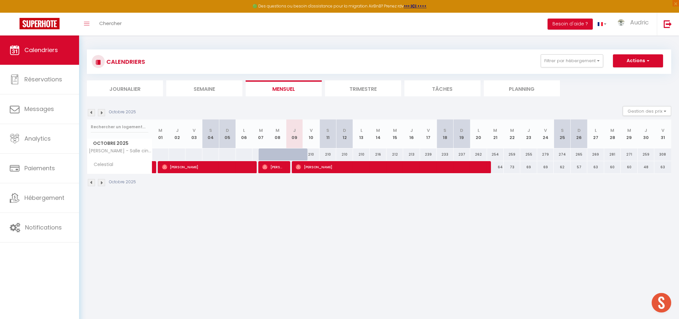
click at [301, 153] on div at bounding box center [300, 158] width 17 height 12
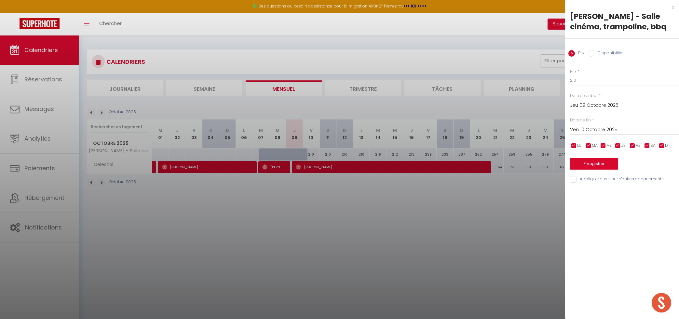
click at [590, 130] on input "Ven 10 Octobre 2025" at bounding box center [624, 130] width 109 height 8
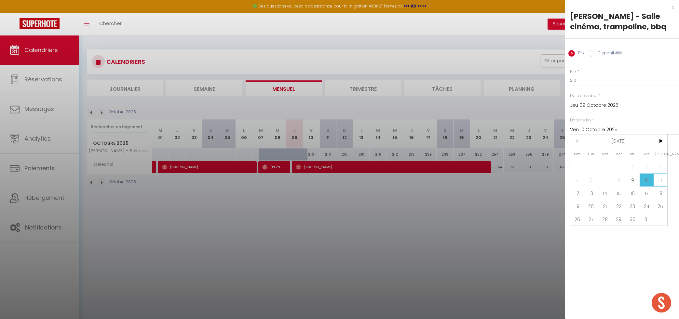
click at [657, 180] on span "11" at bounding box center [660, 179] width 14 height 13
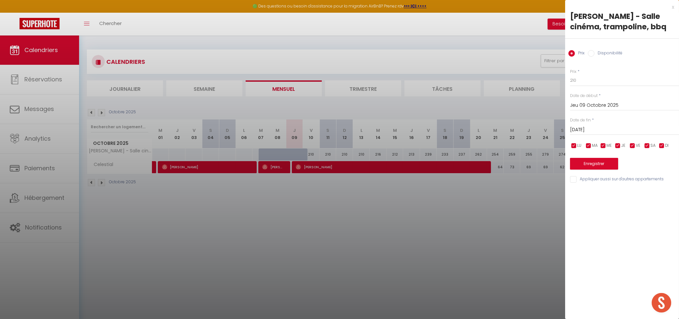
click at [607, 54] on label "Disponibilité" at bounding box center [608, 53] width 28 height 7
click at [594, 54] on input "Disponibilité" at bounding box center [591, 53] width 7 height 7
click at [570, 74] on select "Disponible Indisponible" at bounding box center [624, 80] width 109 height 12
click option "Indisponible" at bounding box center [0, 0] width 0 height 0
click at [597, 168] on button "Enregistrer" at bounding box center [594, 164] width 48 height 12
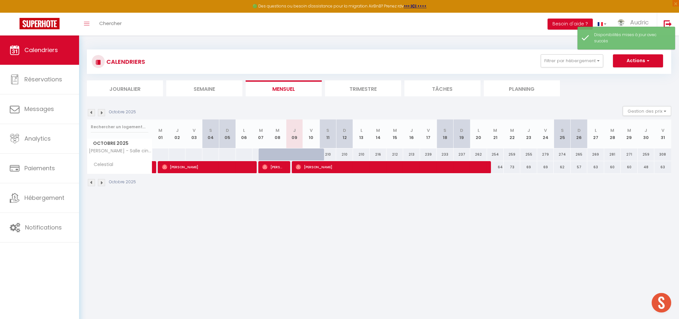
click at [332, 197] on div "CALENDRIERS Filtrer par hébergement lingo Actif Maison Lingo - Salle cinéma, tr…" at bounding box center [379, 117] width 600 height 165
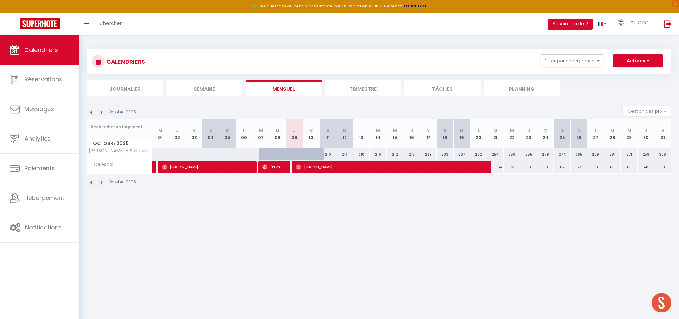
click at [92, 113] on img at bounding box center [91, 112] width 7 height 7
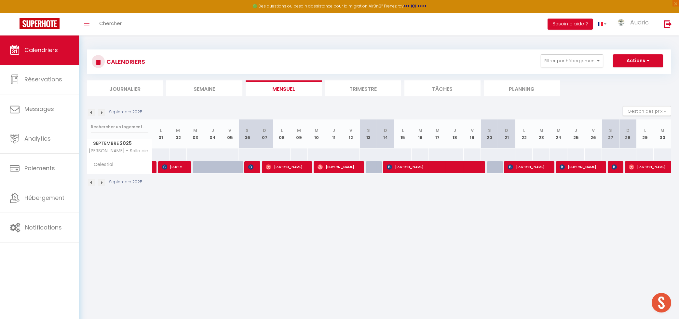
click at [182, 219] on body "🟢 Des questions ou besoin d'assistance pour la migration AirBnB? Prenez rdv >>>…" at bounding box center [339, 194] width 679 height 319
click at [100, 115] on img at bounding box center [101, 112] width 7 height 7
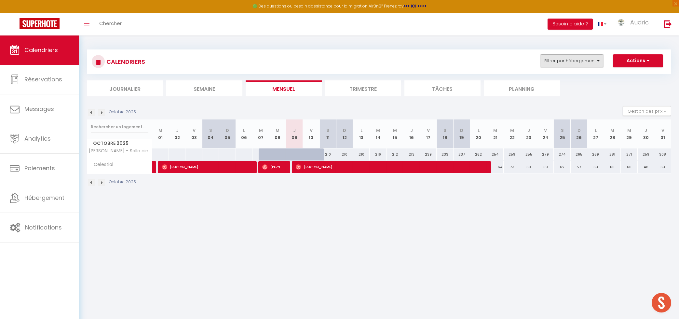
click at [591, 60] on button "Filtrer par hébergement" at bounding box center [571, 60] width 62 height 13
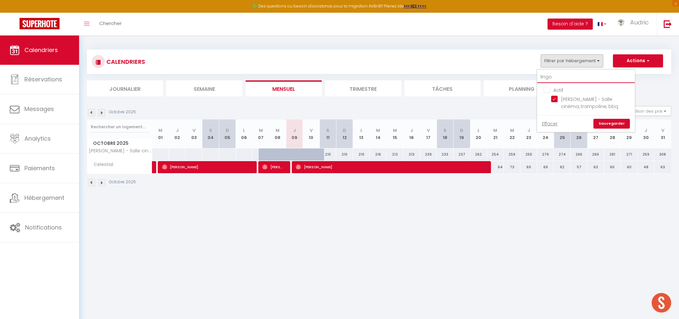
click at [552, 72] on input "lingo" at bounding box center [586, 77] width 98 height 12
click at [556, 76] on input "lingo" at bounding box center [586, 77] width 98 height 12
click at [556, 100] on input "Chez Nolina" at bounding box center [591, 99] width 81 height 7
click at [608, 120] on link "Sauvegarder" at bounding box center [611, 117] width 36 height 10
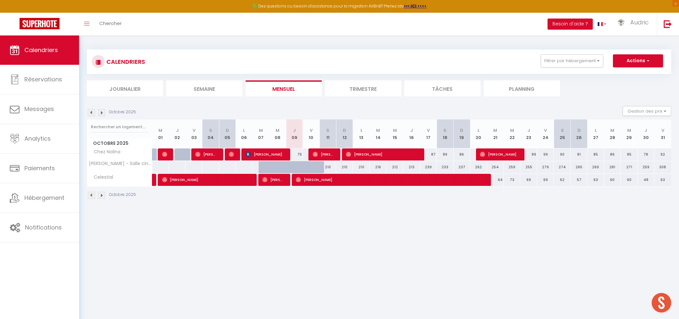
click at [104, 114] on img at bounding box center [101, 112] width 7 height 7
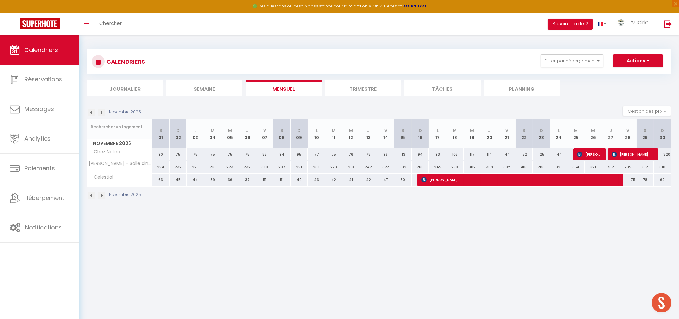
click at [103, 113] on img at bounding box center [101, 112] width 7 height 7
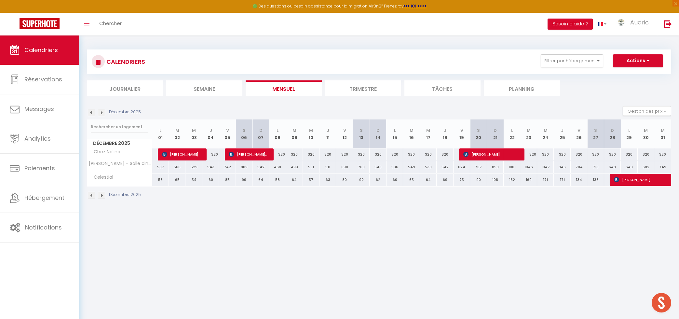
click at [94, 112] on img at bounding box center [91, 112] width 7 height 7
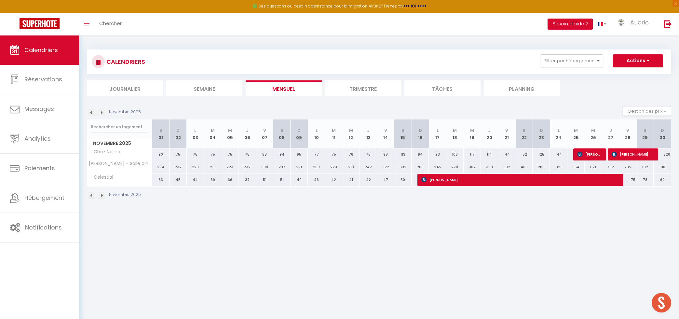
click at [94, 112] on img at bounding box center [91, 112] width 7 height 7
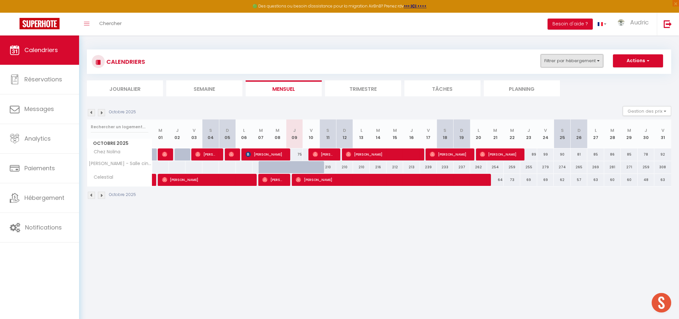
click at [548, 60] on button "Filtrer par hébergement" at bounding box center [571, 60] width 62 height 13
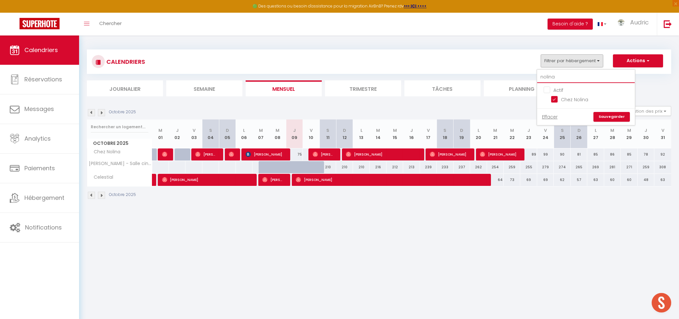
click at [564, 78] on input "nolina" at bounding box center [586, 77] width 98 height 12
click at [565, 101] on input "[PERSON_NAME]" at bounding box center [591, 99] width 81 height 7
click at [616, 122] on div "Effacer Sauvegarder" at bounding box center [586, 116] width 98 height 17
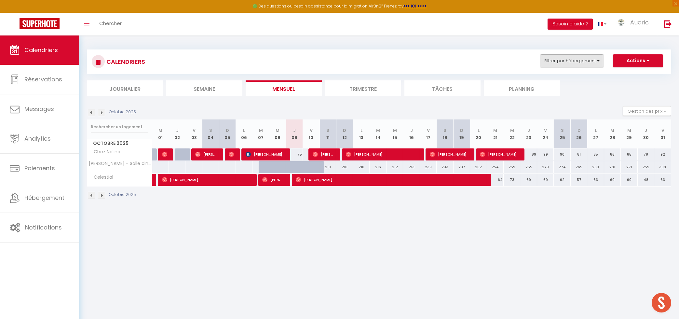
click at [581, 65] on button "Filtrer par hébergement" at bounding box center [571, 60] width 62 height 13
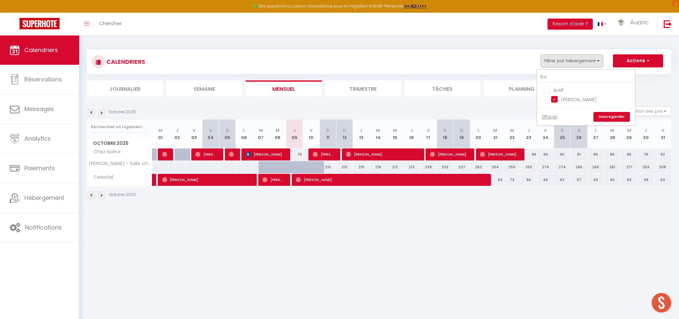
click at [602, 118] on link "Sauvegarder" at bounding box center [611, 117] width 36 height 10
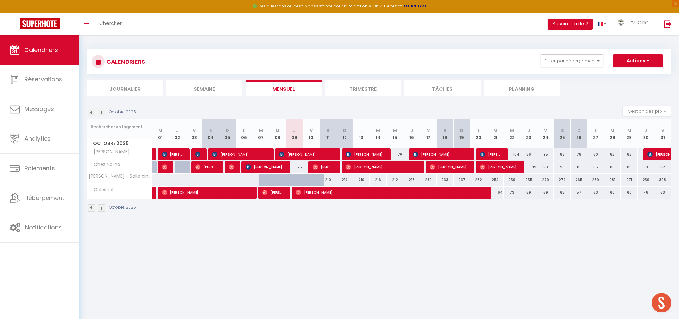
click at [327, 227] on body "🟢 Des questions ou besoin d'assistance pour la migration AirBnB? Prenez rdv >>>…" at bounding box center [339, 194] width 679 height 319
click at [574, 67] on button "Filtrer par hébergement" at bounding box center [571, 60] width 62 height 13
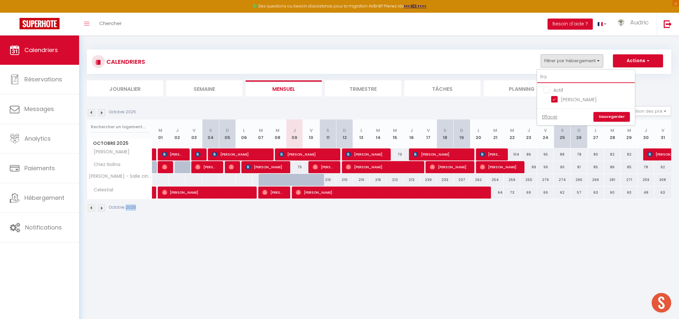
click at [555, 81] on input "fra" at bounding box center [586, 77] width 98 height 12
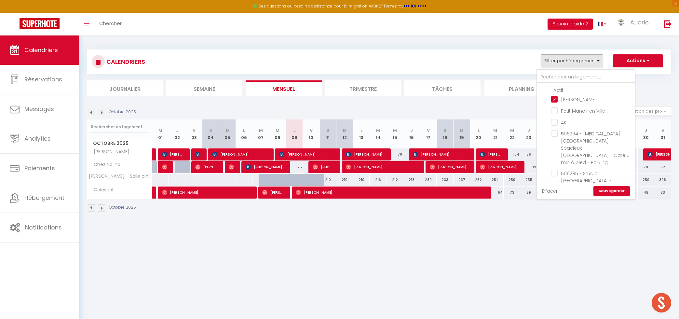
click at [546, 91] on input "Actif" at bounding box center [592, 89] width 98 height 7
click at [603, 193] on link "Sauvegarder" at bounding box center [611, 191] width 36 height 10
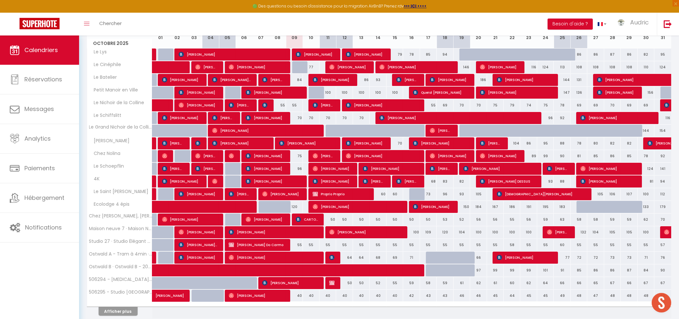
scroll to position [126, 0]
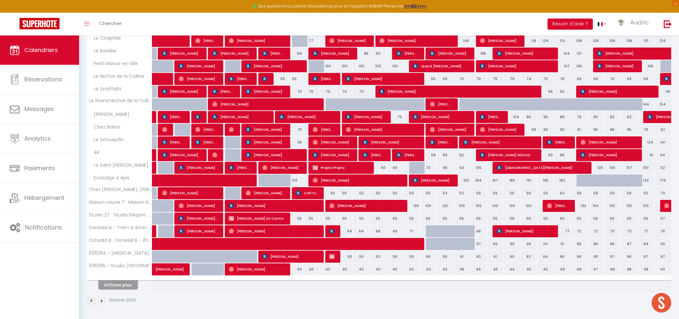
click at [120, 283] on button "Afficher plus" at bounding box center [118, 284] width 39 height 9
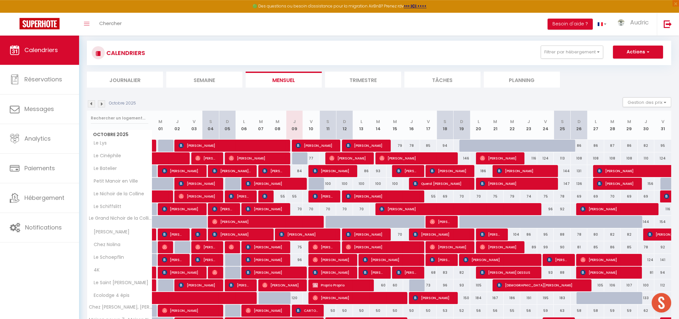
scroll to position [0, 0]
